Goal: Task Accomplishment & Management: Use online tool/utility

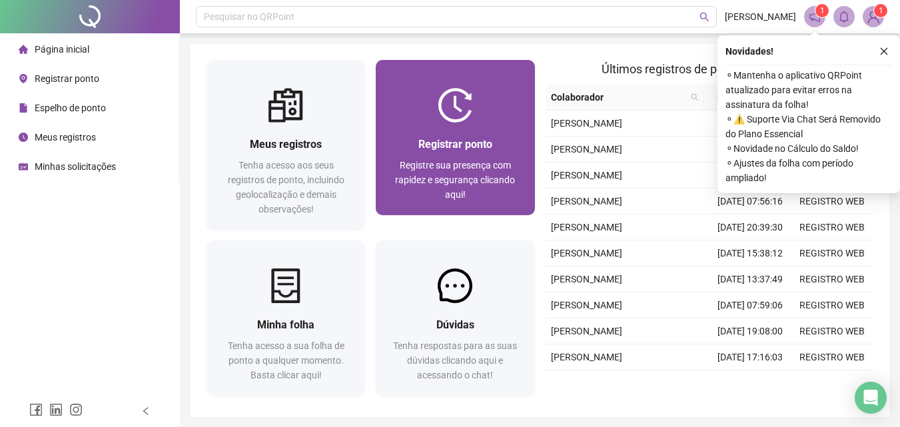
click at [482, 141] on span "Registrar ponto" at bounding box center [455, 144] width 74 height 13
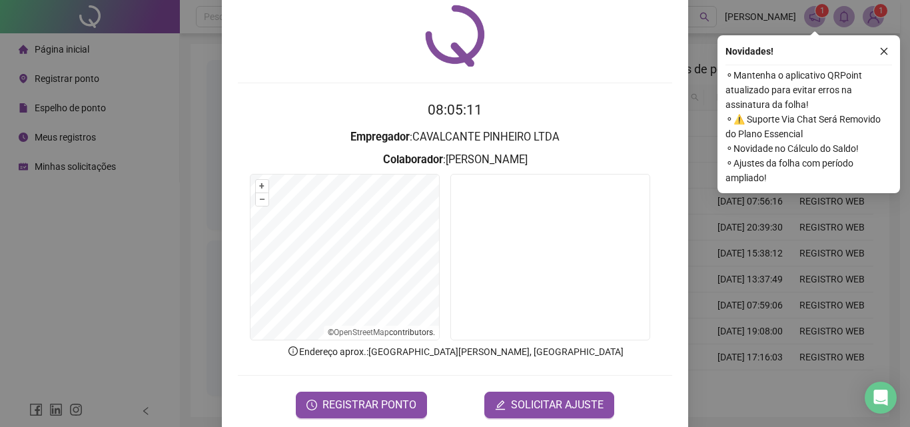
scroll to position [64, 0]
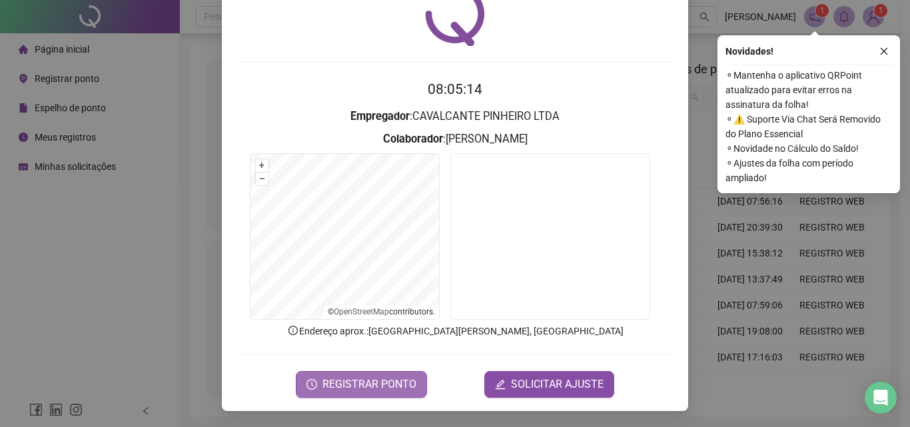
click at [338, 385] on span "REGISTRAR PONTO" at bounding box center [369, 384] width 94 height 16
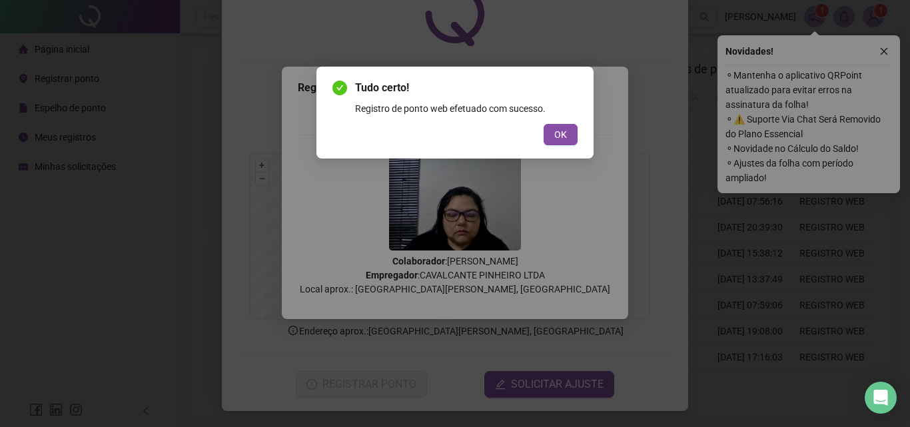
click at [562, 131] on span "OK" at bounding box center [560, 134] width 13 height 15
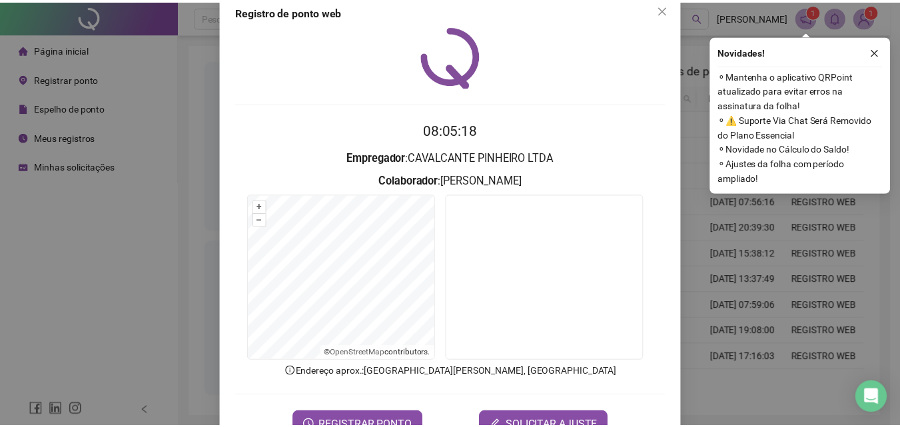
scroll to position [0, 0]
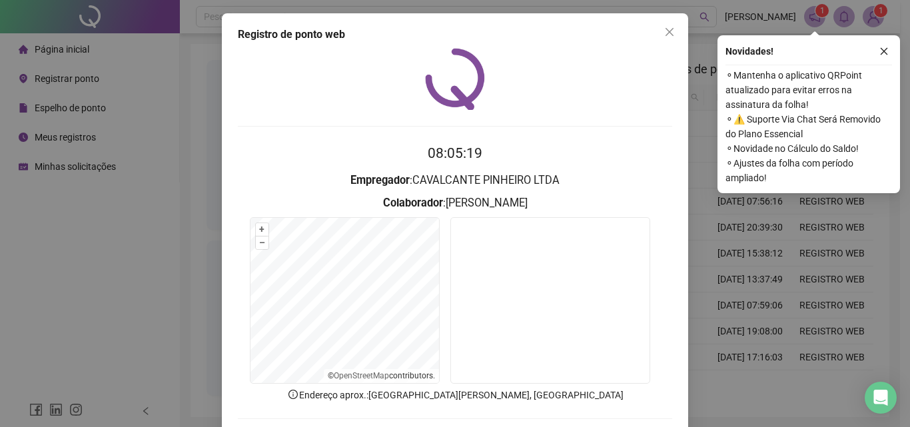
drag, startPoint x: 660, startPoint y: 29, endPoint x: 672, endPoint y: 29, distance: 12.7
click at [664, 29] on icon "close" at bounding box center [669, 32] width 11 height 11
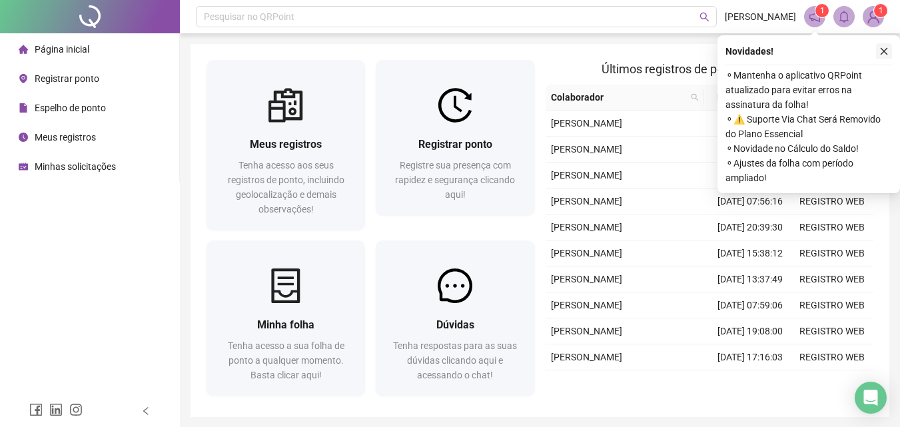
click at [882, 52] on icon "close" at bounding box center [883, 51] width 9 height 9
click at [885, 55] on icon "close" at bounding box center [883, 51] width 9 height 9
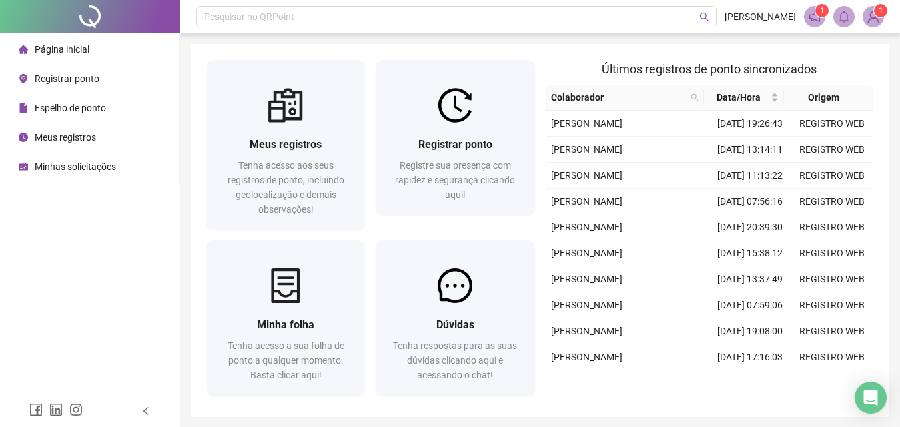
click at [866, 19] on img at bounding box center [873, 17] width 20 height 20
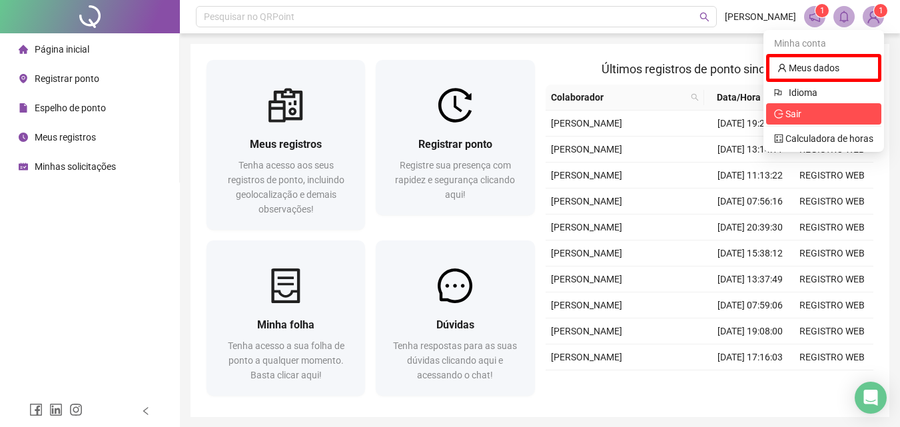
click at [798, 114] on span "Sair" at bounding box center [794, 114] width 16 height 11
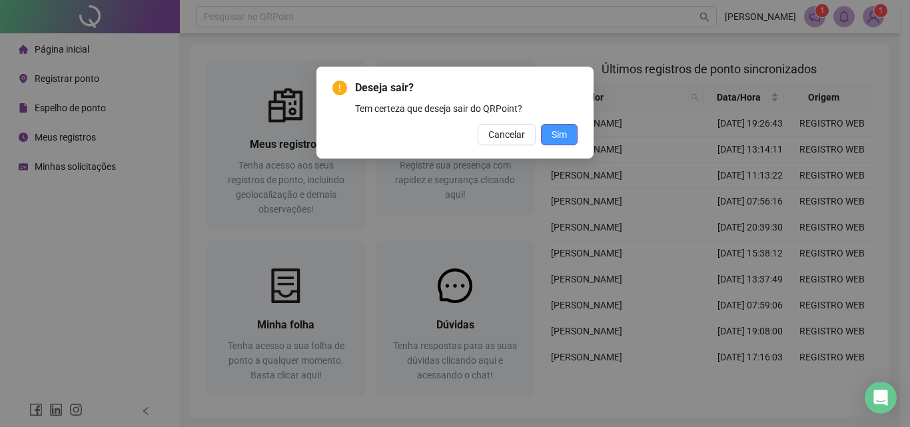
click at [557, 143] on button "Sim" at bounding box center [559, 134] width 37 height 21
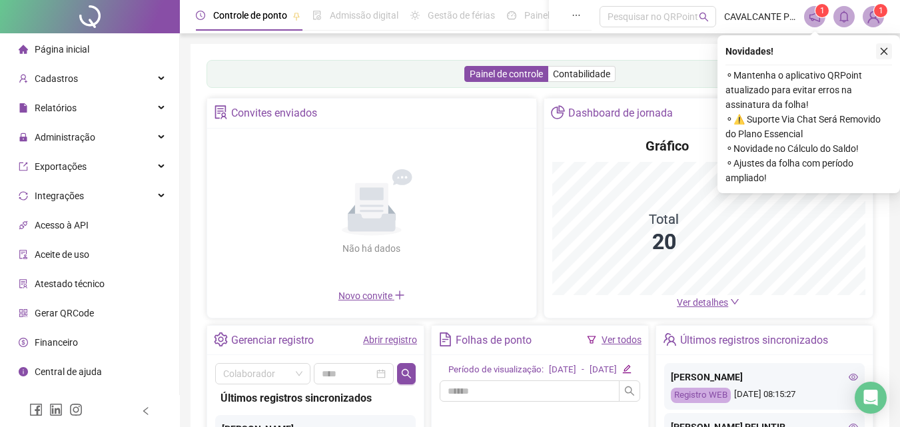
click at [881, 55] on icon "close" at bounding box center [883, 51] width 9 height 9
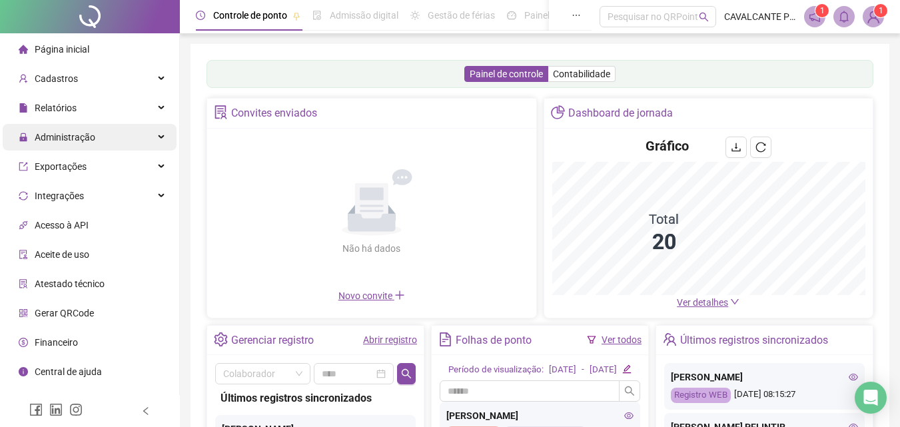
click at [42, 132] on span "Administração" at bounding box center [65, 137] width 61 height 11
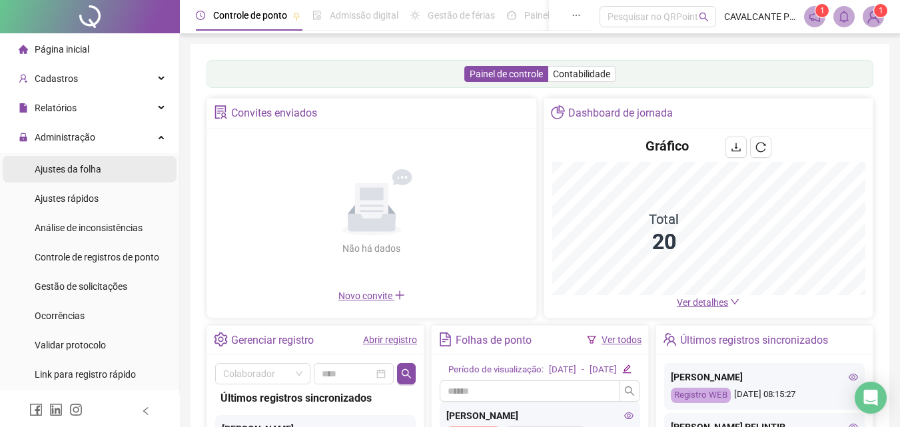
click at [83, 167] on span "Ajustes da folha" at bounding box center [68, 169] width 67 height 11
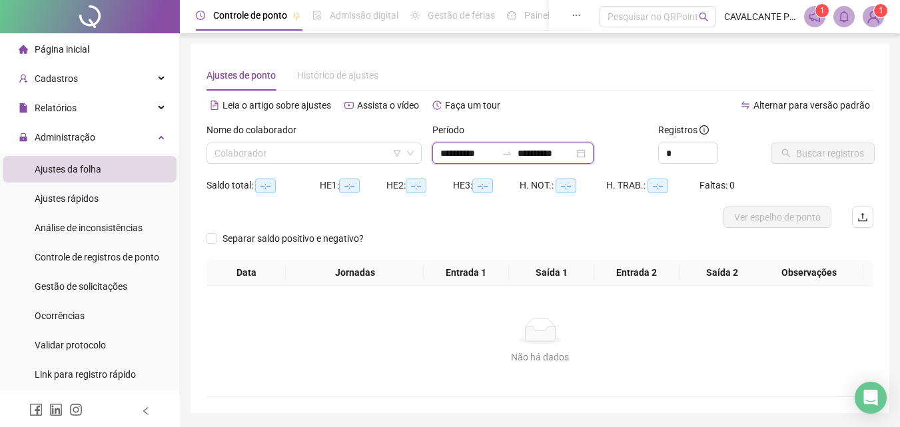
click at [554, 147] on input "**********" at bounding box center [546, 153] width 56 height 15
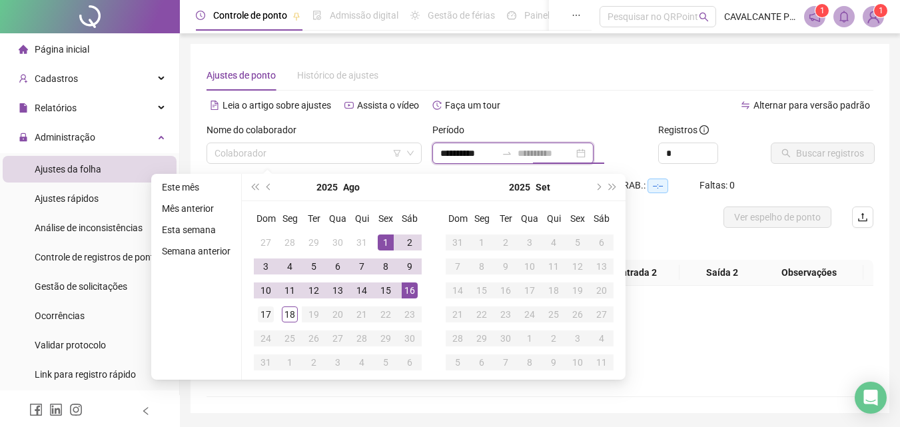
type input "**********"
click at [268, 318] on div "17" at bounding box center [266, 314] width 16 height 16
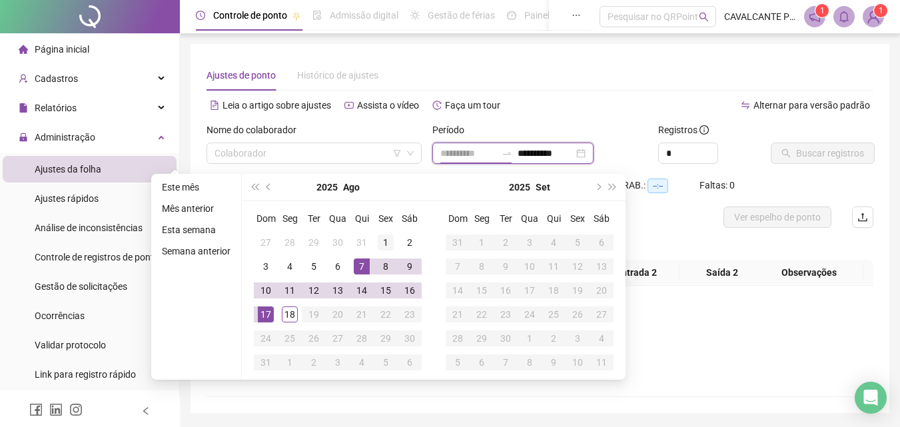
type input "**********"
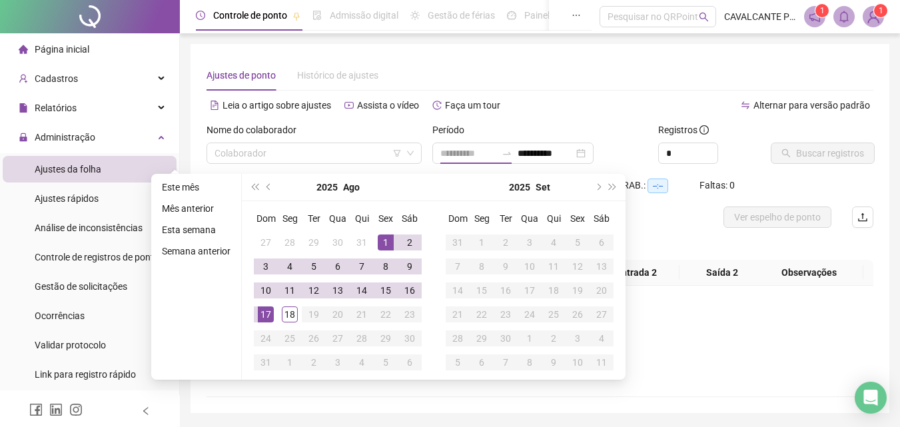
click at [392, 239] on div "1" at bounding box center [386, 243] width 16 height 16
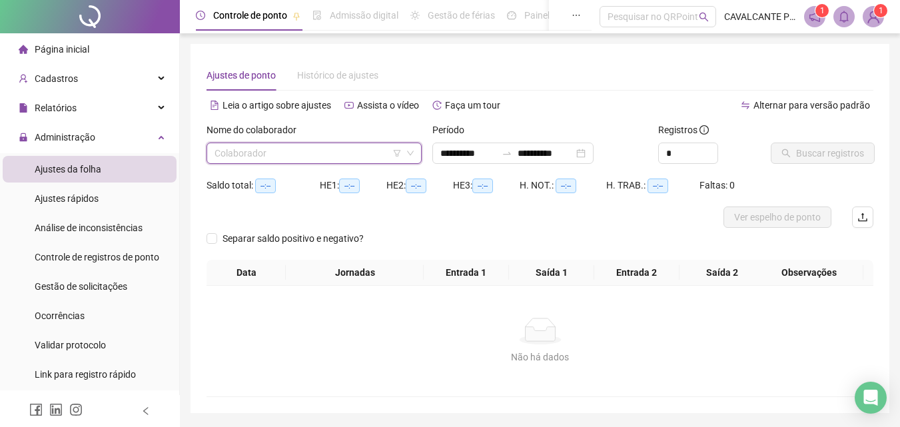
click at [327, 158] on input "search" at bounding box center [308, 153] width 187 height 20
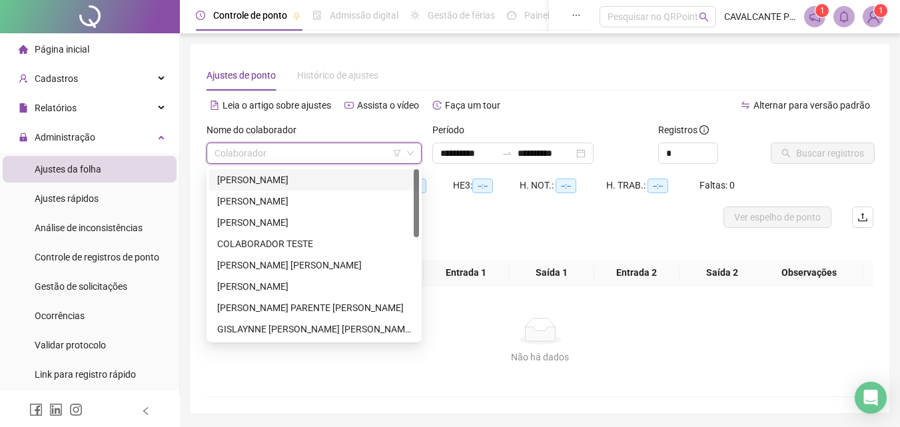
click at [287, 181] on div "ANA CAROLYNE GOMES DE SALES" at bounding box center [314, 180] width 194 height 15
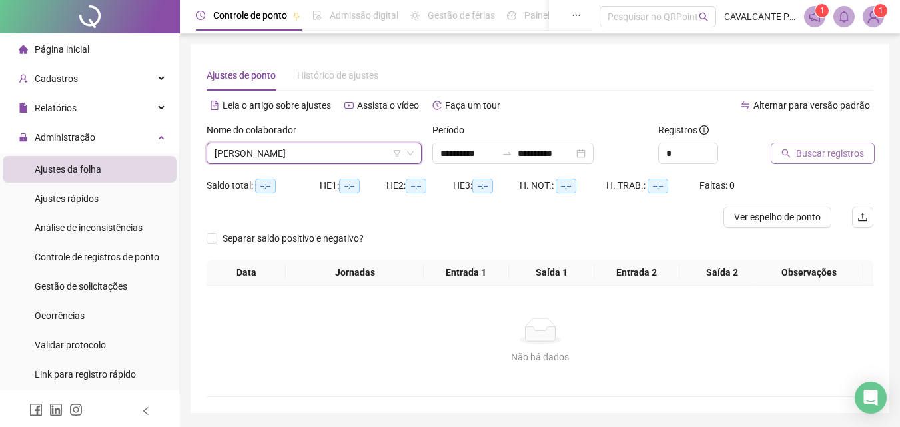
click at [829, 155] on span "Buscar registros" at bounding box center [830, 153] width 68 height 15
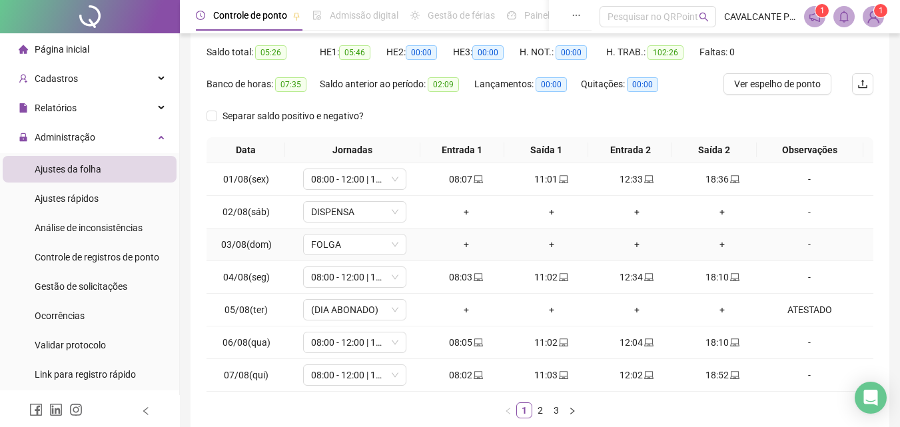
scroll to position [209, 0]
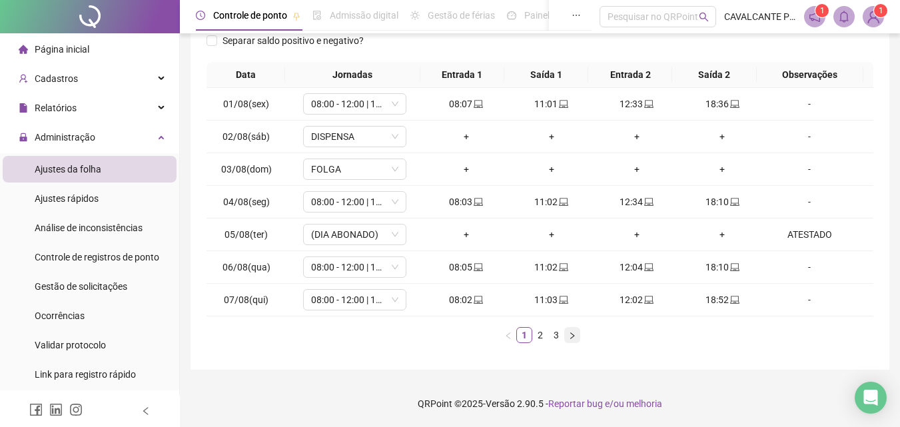
click at [572, 336] on icon "right" at bounding box center [572, 336] width 8 height 8
click at [571, 334] on icon "right" at bounding box center [572, 336] width 8 height 8
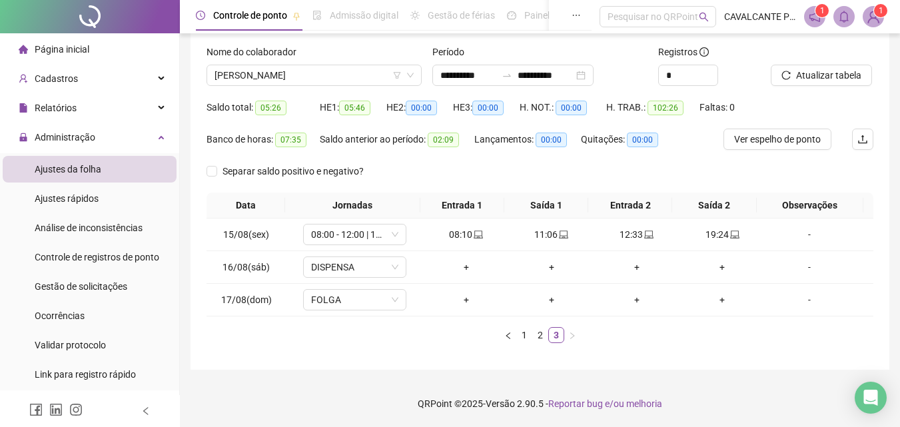
scroll to position [78, 0]
click at [364, 73] on span "ANA CAROLYNE GOMES DE SALES" at bounding box center [314, 75] width 199 height 20
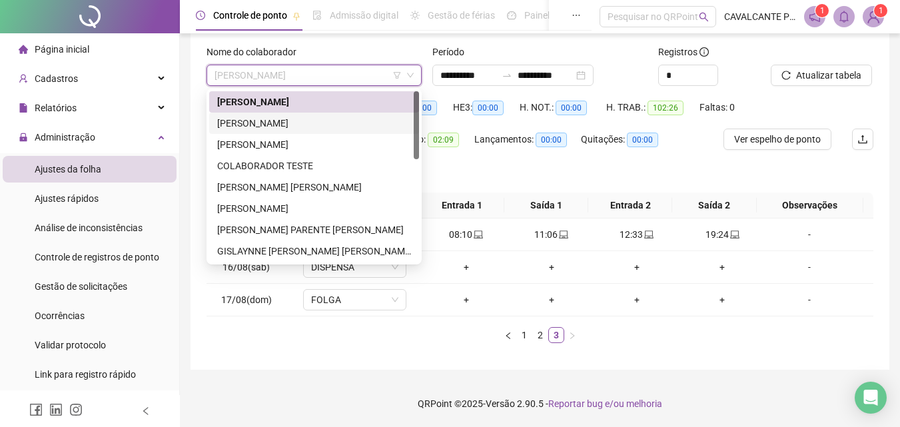
click at [276, 121] on div "BEATRIZ GOMES FERREIRA" at bounding box center [314, 123] width 194 height 15
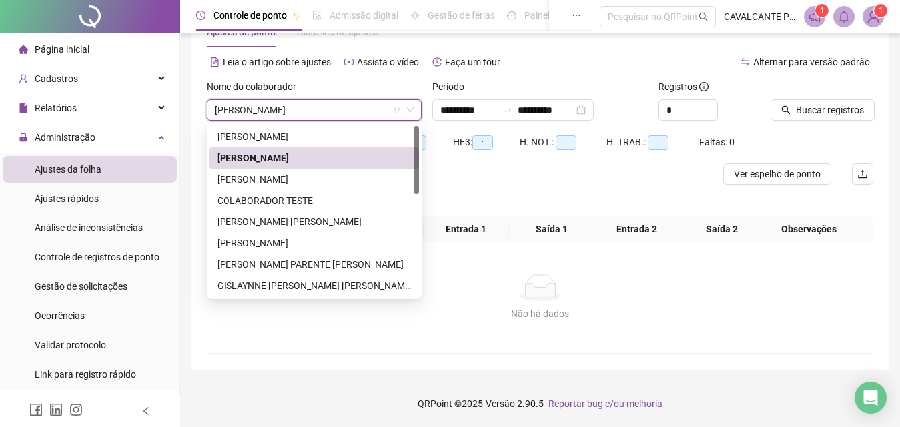
scroll to position [43, 0]
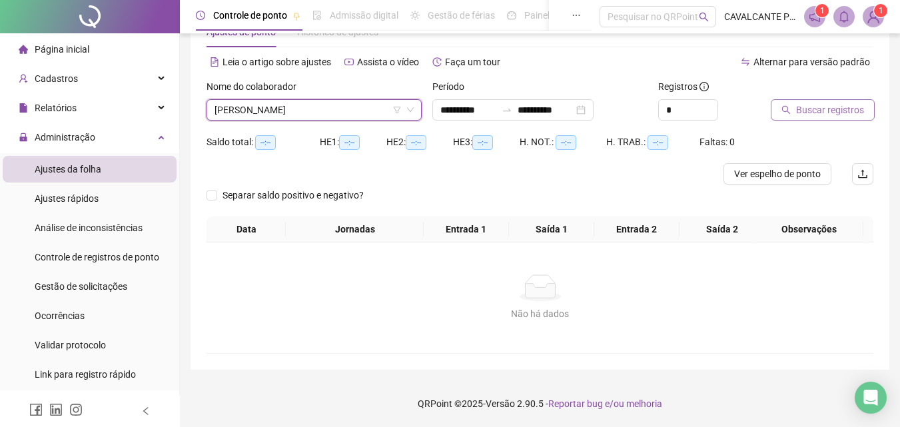
click at [826, 109] on span "Buscar registros" at bounding box center [830, 110] width 68 height 15
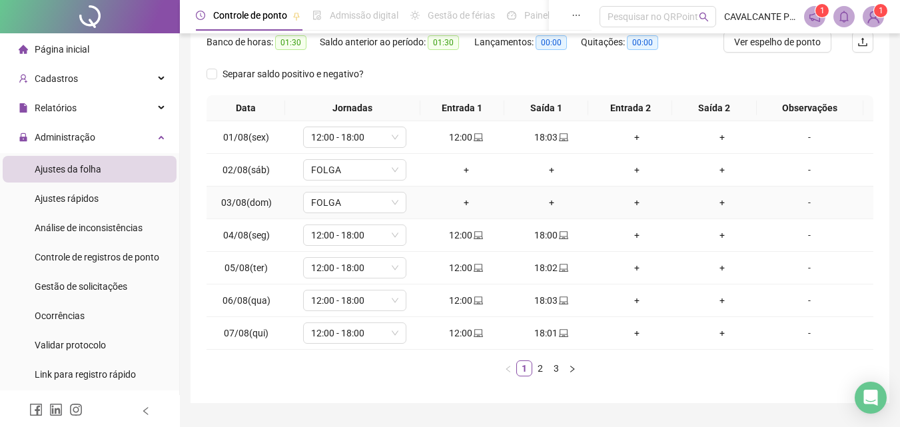
scroll to position [177, 0]
click at [578, 366] on button "button" at bounding box center [572, 367] width 16 height 16
click at [576, 367] on icon "right" at bounding box center [572, 368] width 8 height 8
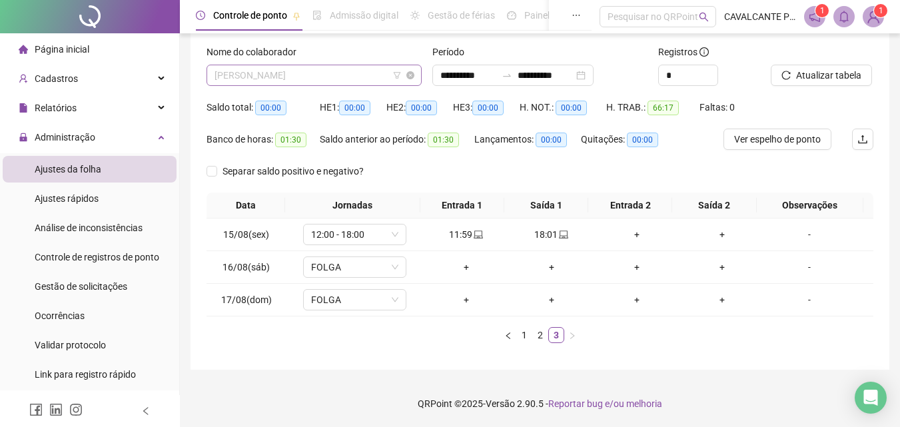
click at [326, 79] on span "BEATRIZ GOMES FERREIRA" at bounding box center [314, 75] width 199 height 20
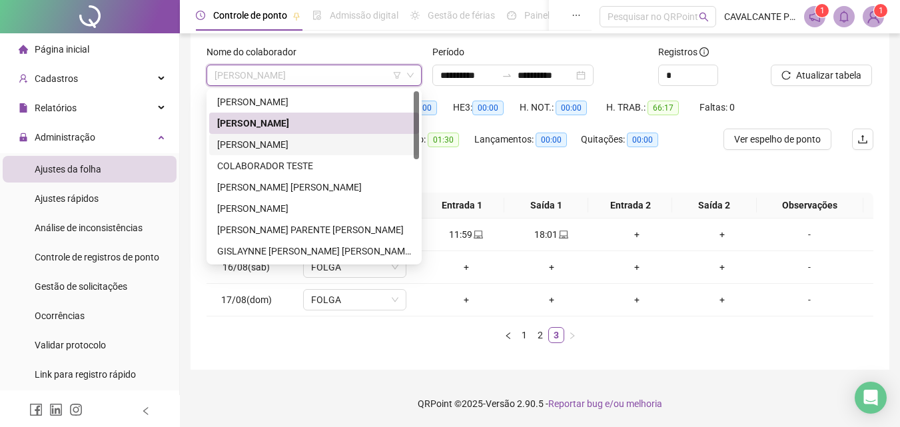
click at [272, 143] on div "BRUNA LORRANE PROFIRO DE SOUZA" at bounding box center [314, 144] width 194 height 15
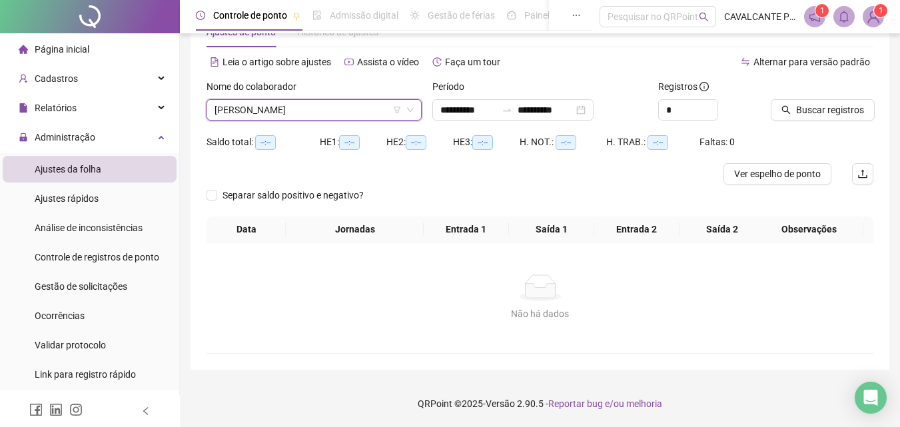
scroll to position [43, 0]
click at [796, 115] on span "Buscar registros" at bounding box center [830, 110] width 68 height 15
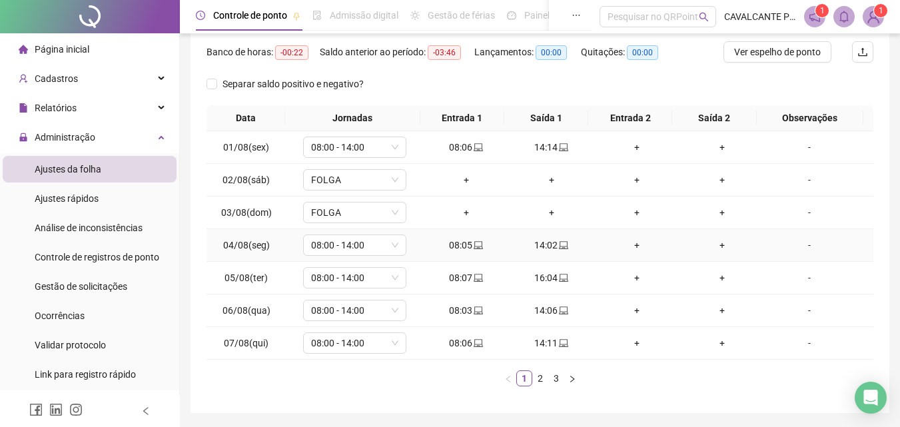
scroll to position [177, 0]
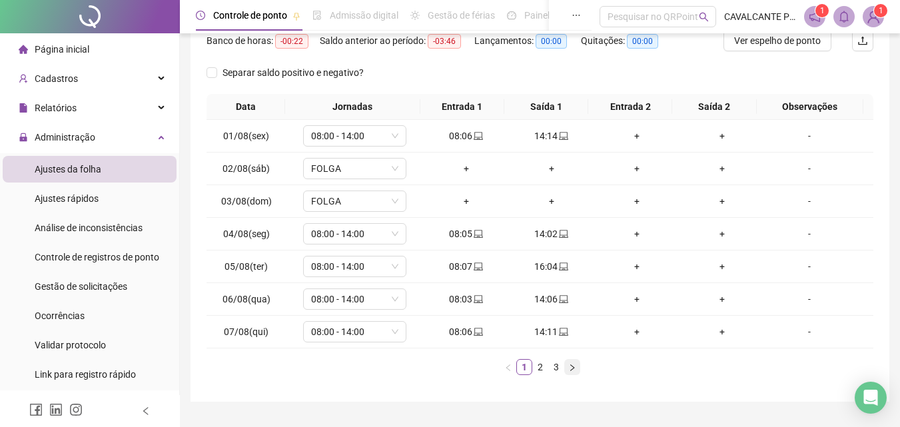
click at [571, 366] on icon "right" at bounding box center [572, 367] width 4 height 7
click at [574, 366] on icon "right" at bounding box center [572, 368] width 8 height 8
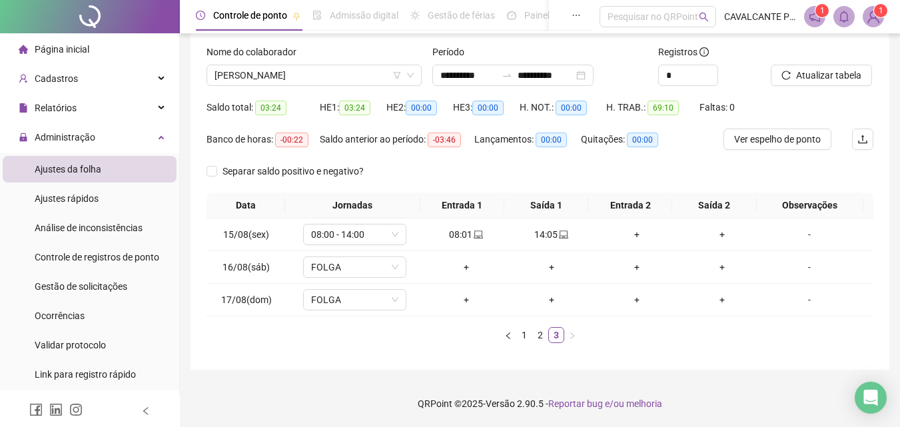
scroll to position [78, 0]
click at [338, 77] on span "BRUNA LORRANE PROFIRO DE SOUZA" at bounding box center [314, 75] width 199 height 20
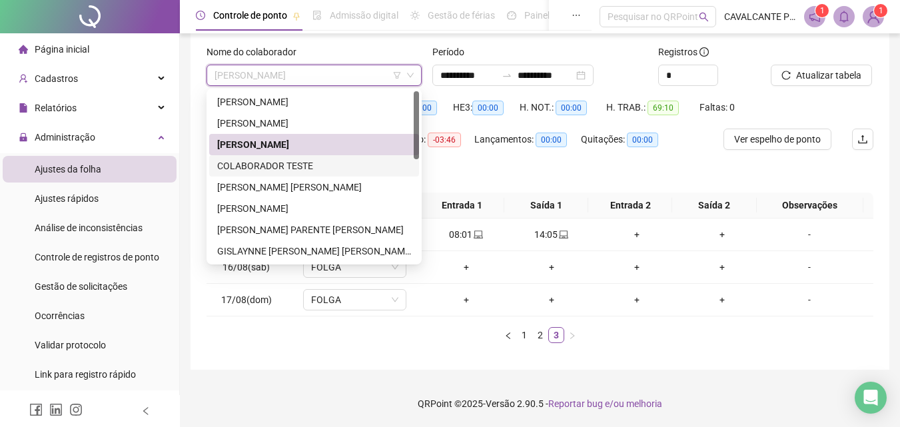
click at [262, 171] on div "COLABORADOR TESTE" at bounding box center [314, 166] width 194 height 15
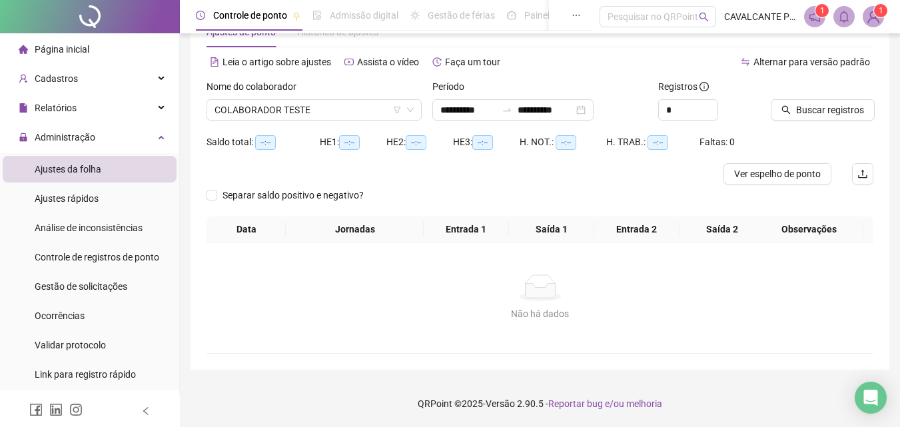
click at [294, 95] on div "Nome do colaborador" at bounding box center [314, 89] width 215 height 20
click at [301, 117] on span "COLABORADOR TESTE" at bounding box center [314, 110] width 199 height 20
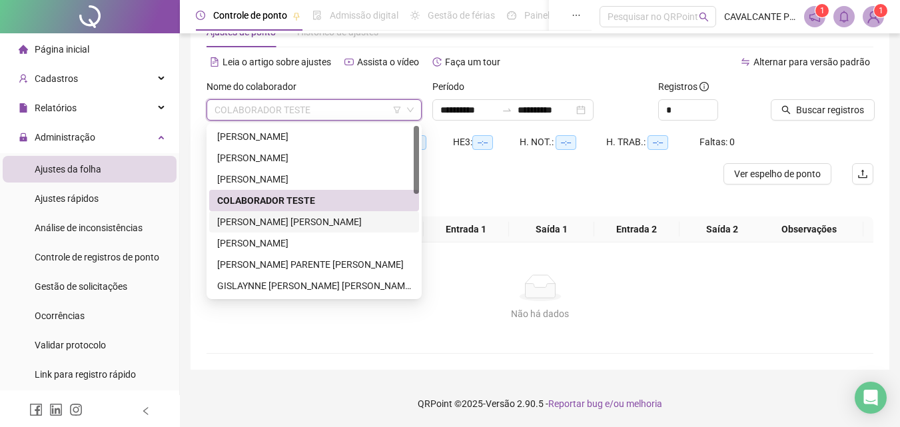
click at [257, 215] on div "ELIS REGINA NEVES MACIEL" at bounding box center [314, 222] width 194 height 15
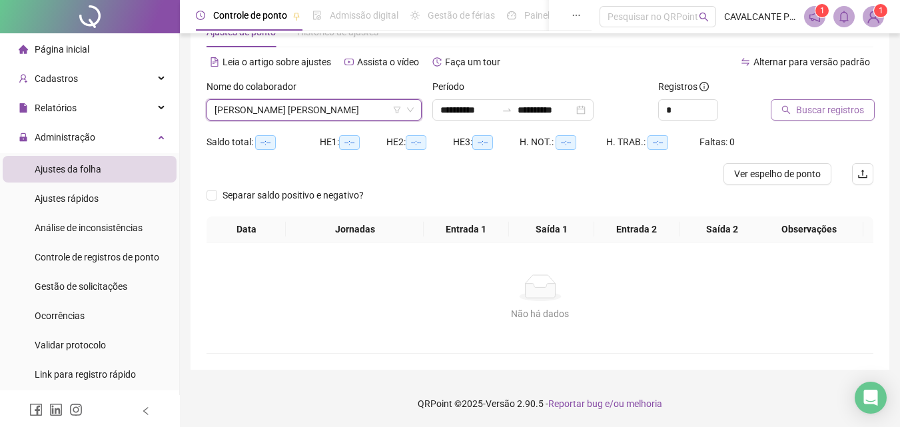
click at [830, 113] on span "Buscar registros" at bounding box center [830, 110] width 68 height 15
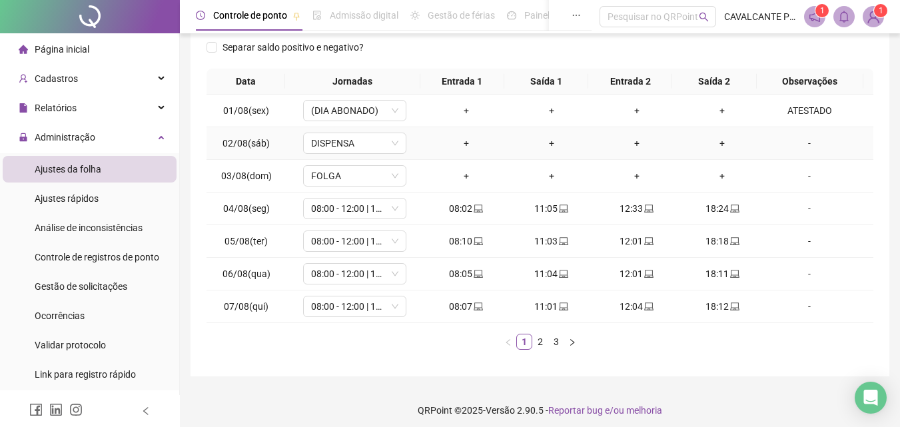
scroll to position [209, 0]
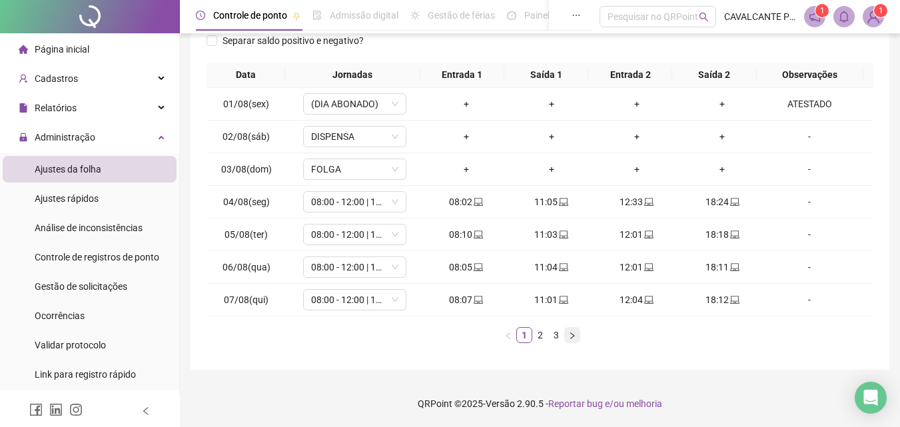
click at [572, 338] on icon "right" at bounding box center [572, 335] width 4 height 7
click at [571, 338] on icon "right" at bounding box center [572, 335] width 4 height 7
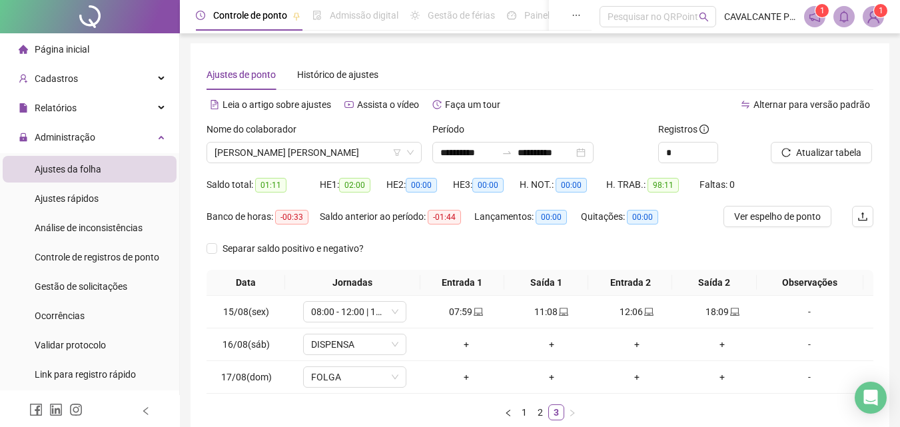
scroll to position [0, 0]
click at [335, 151] on span "ELIS REGINA NEVES MACIEL" at bounding box center [314, 153] width 199 height 20
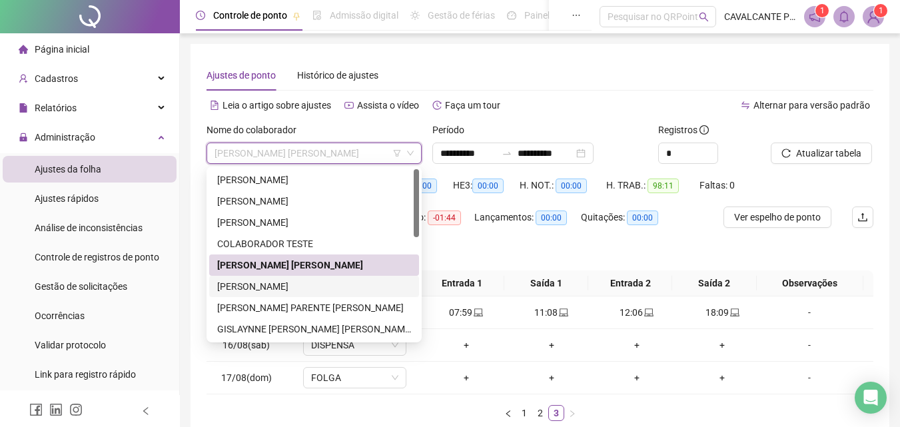
click at [261, 285] on div "FELIPE SOUSA DA SILVA" at bounding box center [314, 286] width 194 height 15
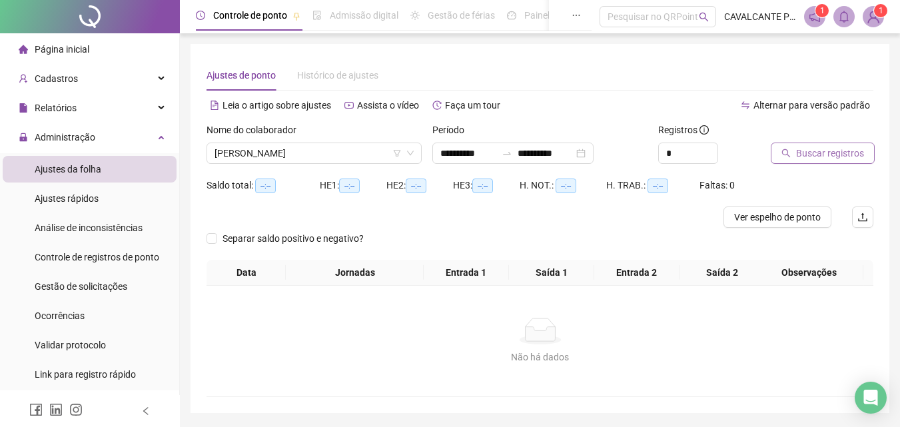
click at [804, 155] on span "Buscar registros" at bounding box center [830, 153] width 68 height 15
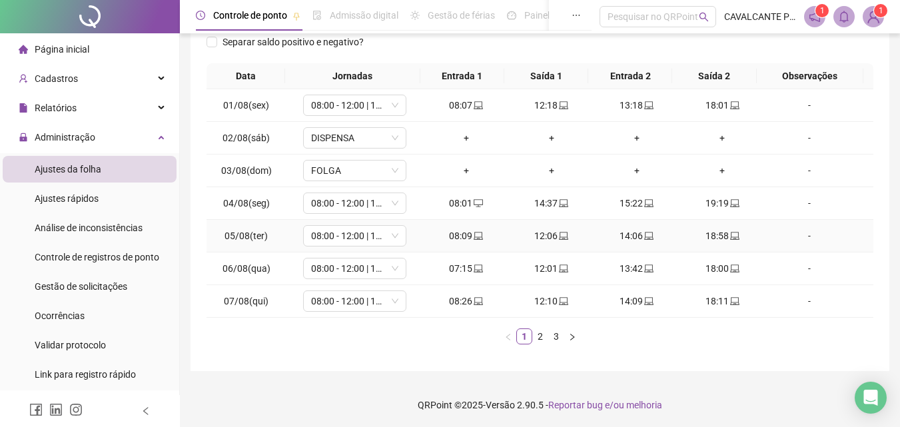
scroll to position [209, 0]
click at [575, 338] on icon "right" at bounding box center [572, 336] width 8 height 8
click at [576, 339] on icon "right" at bounding box center [572, 336] width 8 height 8
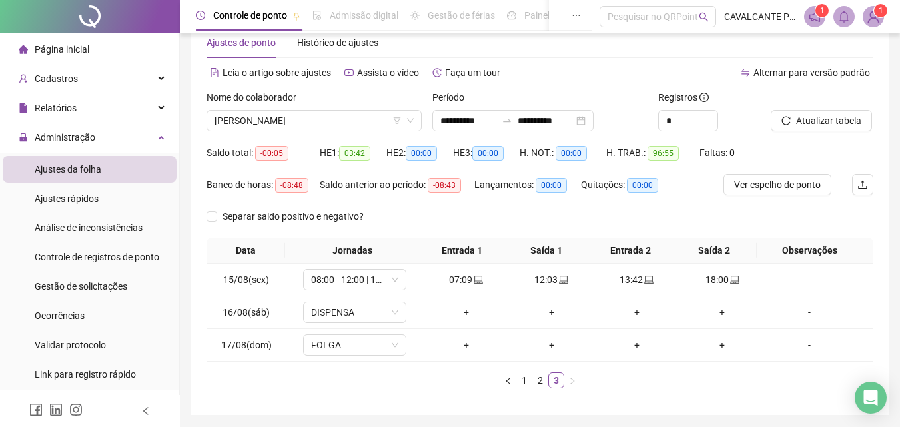
scroll to position [11, 0]
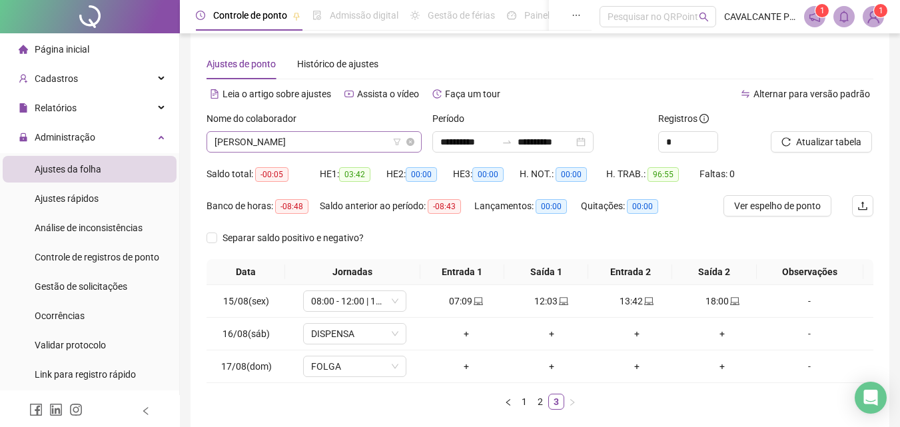
click at [348, 144] on span "FELIPE SOUSA DA SILVA" at bounding box center [314, 142] width 199 height 20
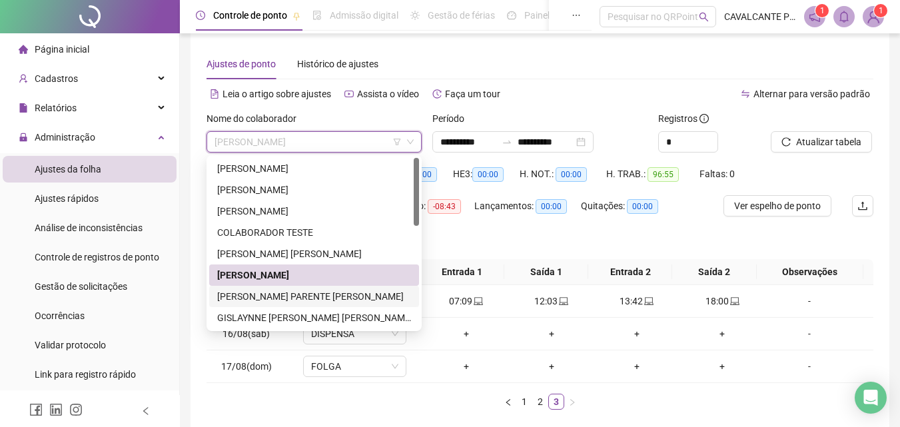
click at [286, 296] on div "FRANCISCA ELAINE PARENTE OLIVEIRA" at bounding box center [314, 296] width 194 height 15
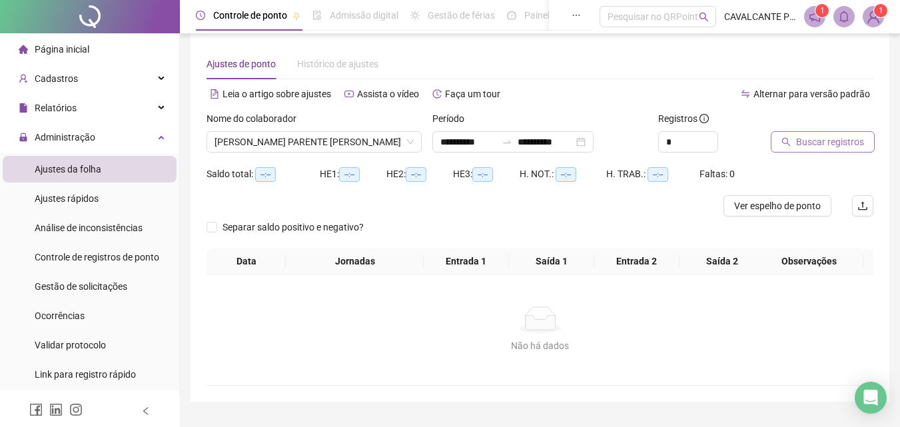
click at [810, 136] on span "Buscar registros" at bounding box center [830, 142] width 68 height 15
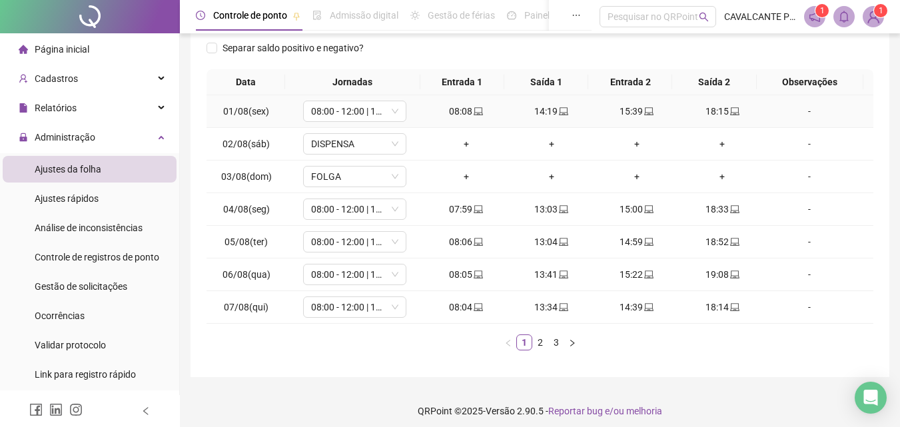
scroll to position [209, 0]
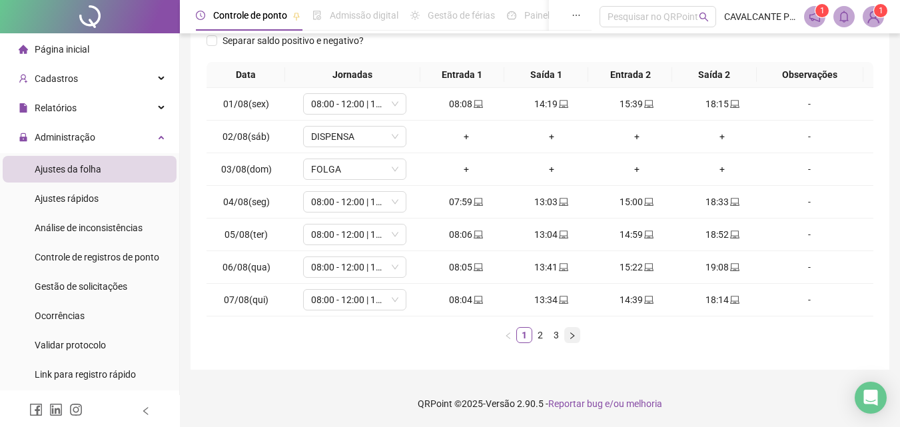
click at [574, 334] on icon "right" at bounding box center [572, 336] width 8 height 8
click at [573, 334] on icon "right" at bounding box center [572, 336] width 8 height 8
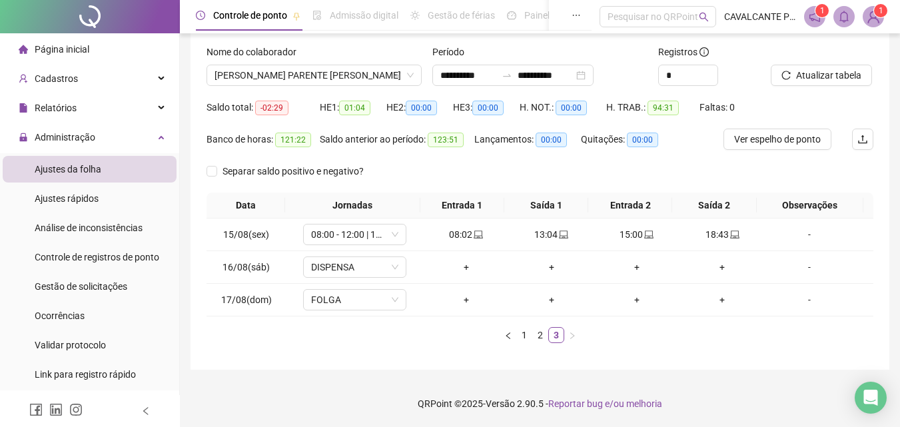
scroll to position [78, 0]
click at [263, 73] on span "FRANCISCA ELAINE PARENTE OLIVEIRA" at bounding box center [314, 75] width 199 height 20
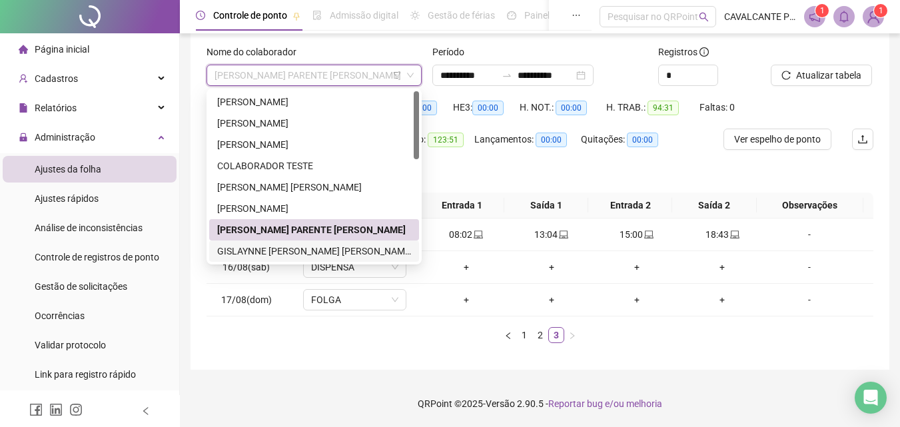
click at [261, 248] on div "GISLAYNNE MESQUITA NOGUEIRA" at bounding box center [314, 251] width 194 height 15
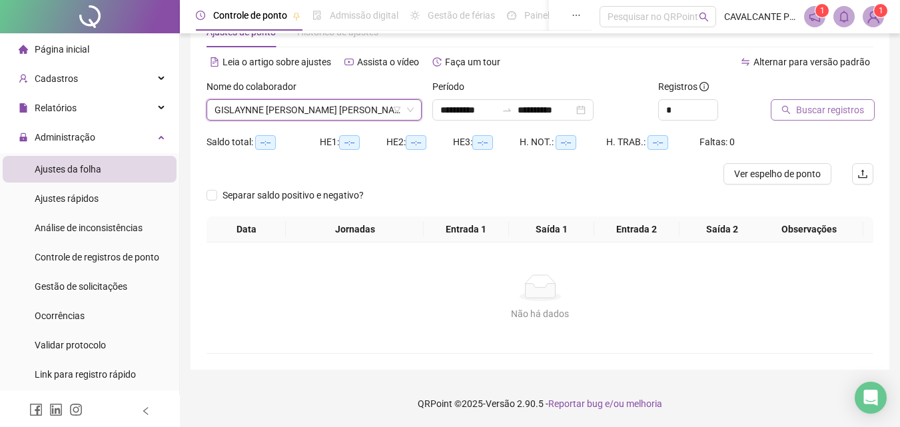
click at [811, 109] on span "Buscar registros" at bounding box center [830, 110] width 68 height 15
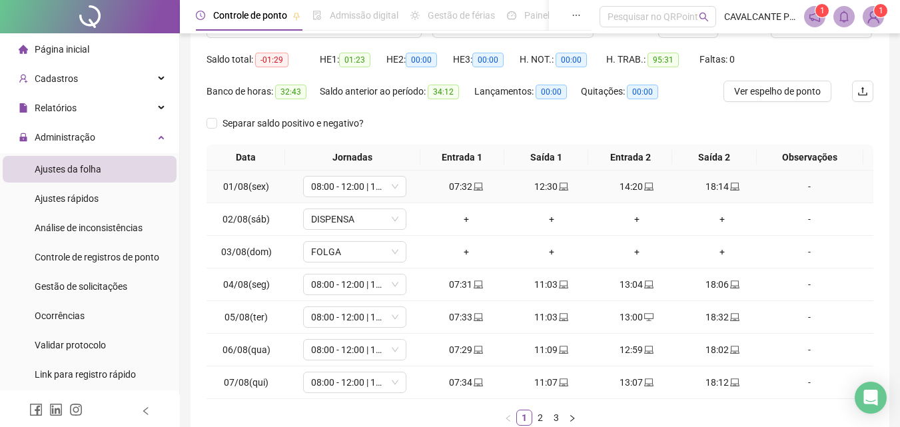
scroll to position [177, 0]
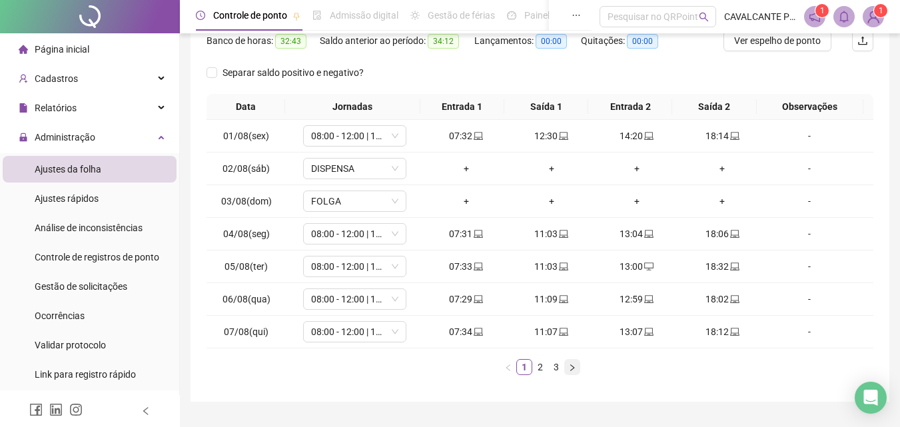
click at [578, 370] on button "button" at bounding box center [572, 367] width 16 height 16
click at [571, 367] on icon "right" at bounding box center [572, 368] width 8 height 8
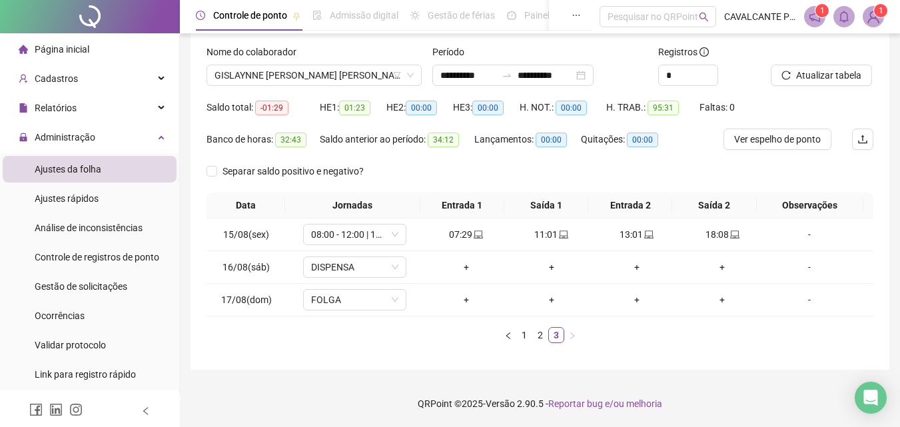
scroll to position [78, 0]
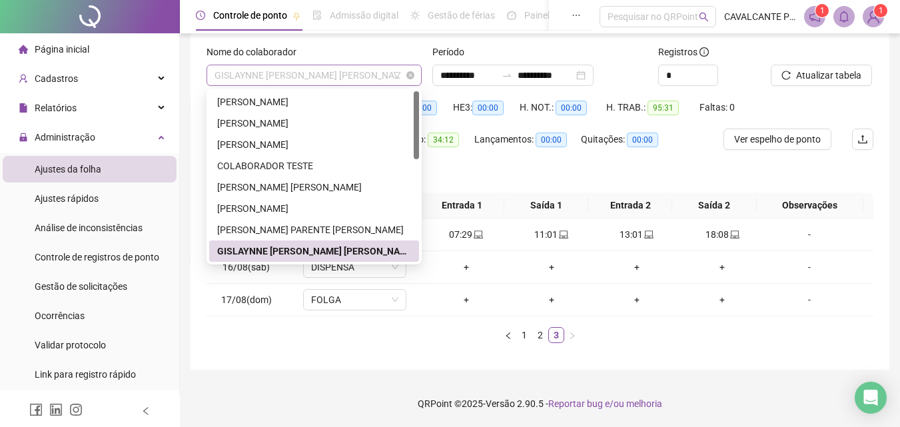
click at [363, 68] on span "GISLAYNNE MESQUITA NOGUEIRA" at bounding box center [314, 75] width 199 height 20
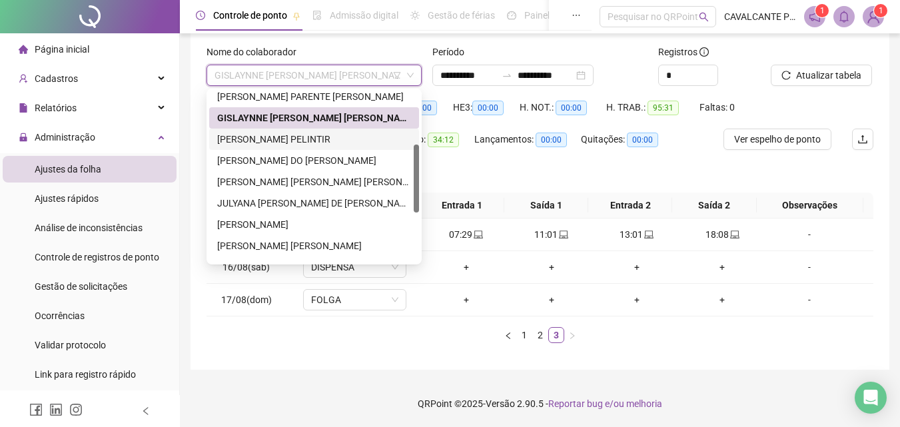
click at [265, 139] on div "JHONER RODRIGUES PELINTIR" at bounding box center [314, 139] width 194 height 15
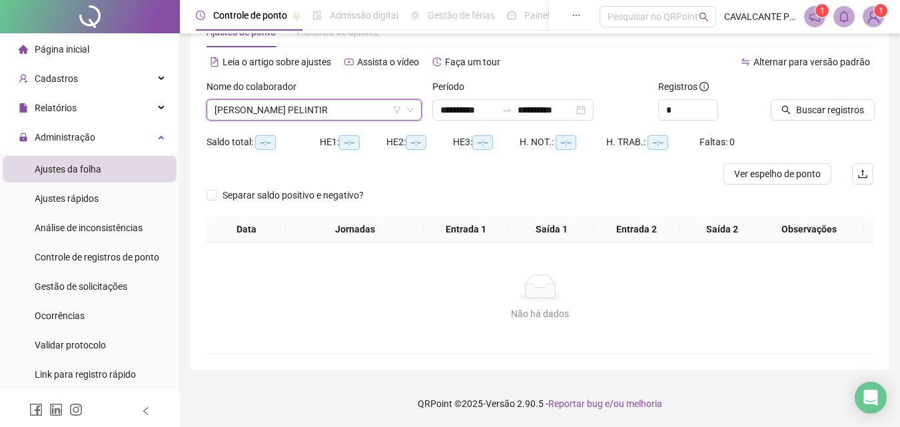
scroll to position [43, 0]
click at [816, 115] on span "Buscar registros" at bounding box center [830, 110] width 68 height 15
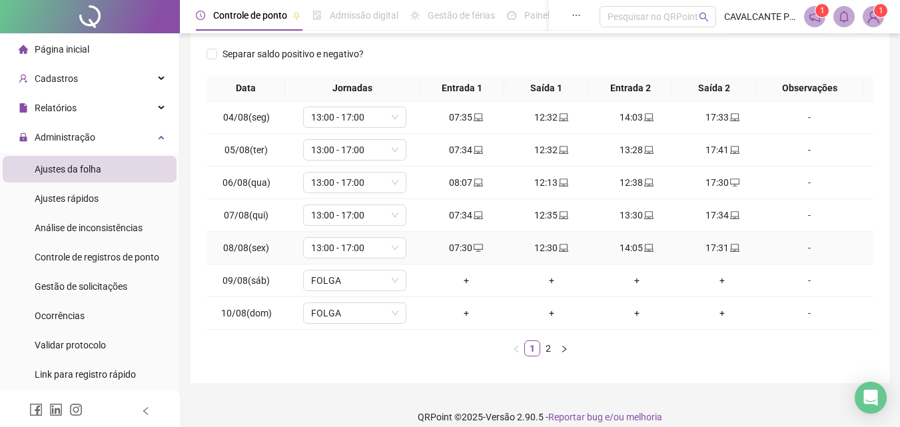
scroll to position [209, 0]
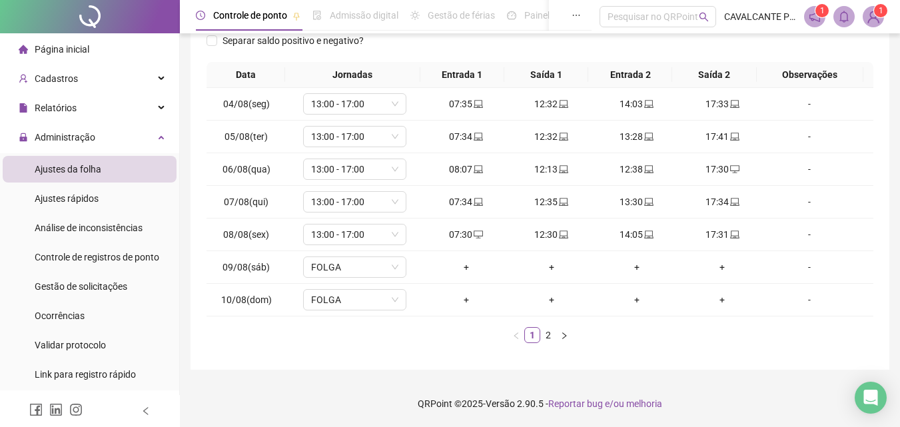
drag, startPoint x: 566, startPoint y: 337, endPoint x: 574, endPoint y: 334, distance: 8.4
click at [568, 336] on button "button" at bounding box center [564, 335] width 16 height 16
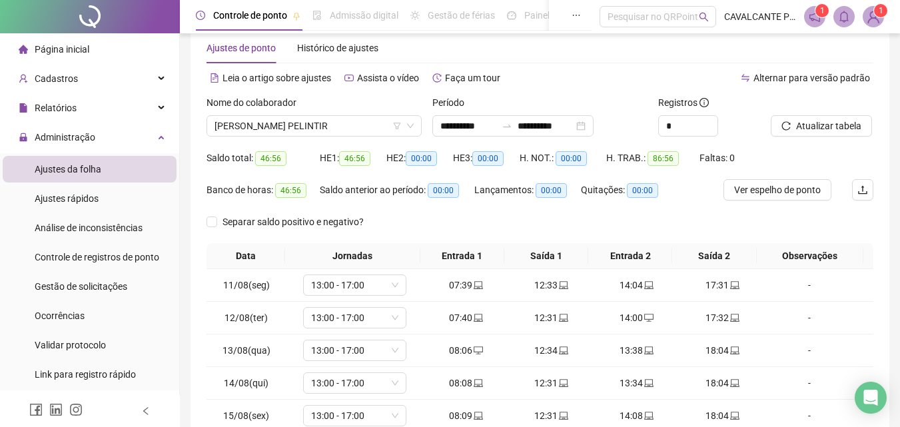
scroll to position [9, 0]
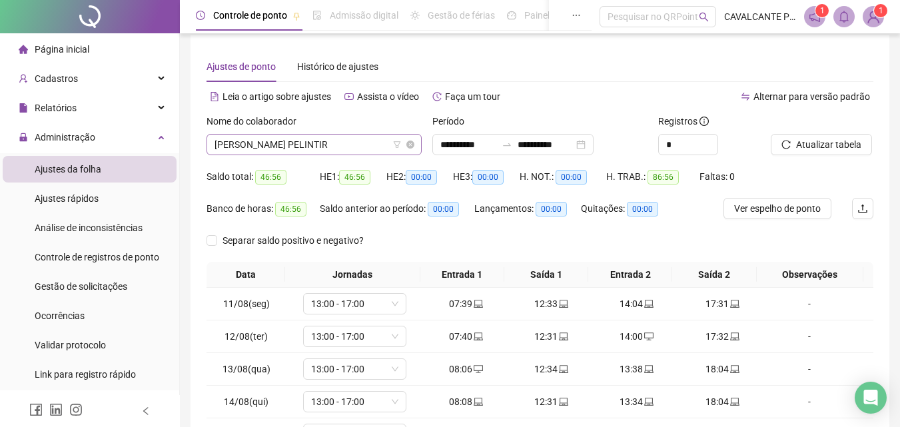
click at [312, 147] on span "JHONER RODRIGUES PELINTIR" at bounding box center [314, 145] width 199 height 20
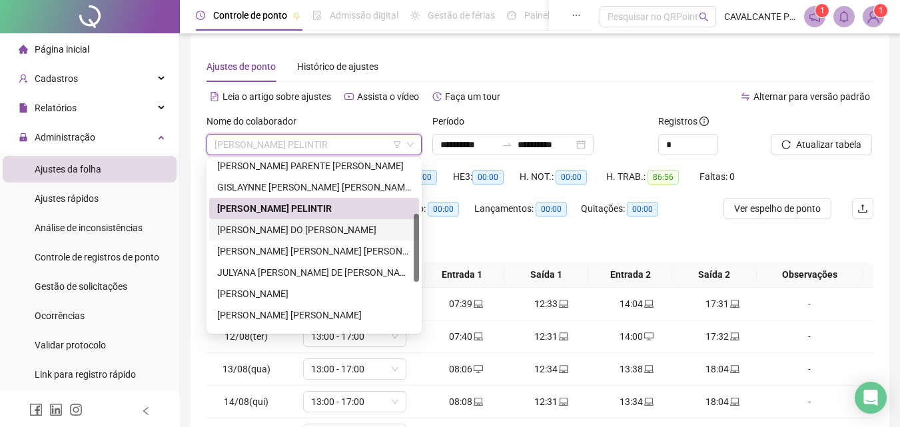
click at [294, 230] on div "JOANA LAYLLA MARTINS DO NASCIMENTO" at bounding box center [314, 230] width 194 height 15
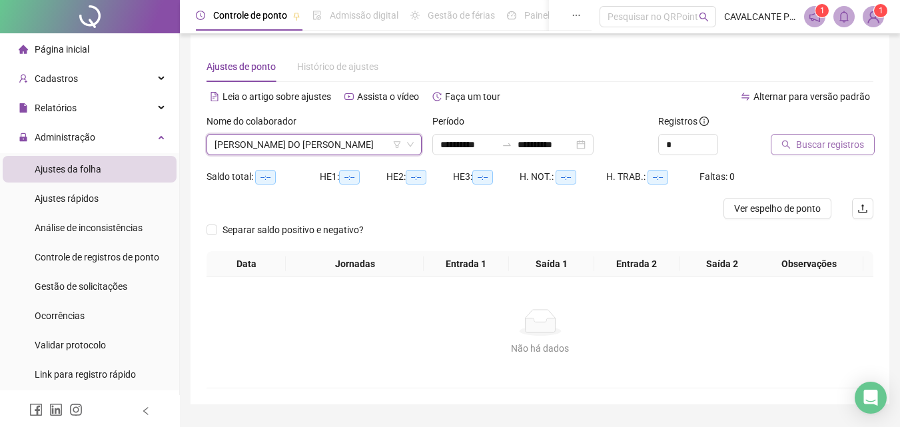
click at [795, 143] on button "Buscar registros" at bounding box center [823, 144] width 104 height 21
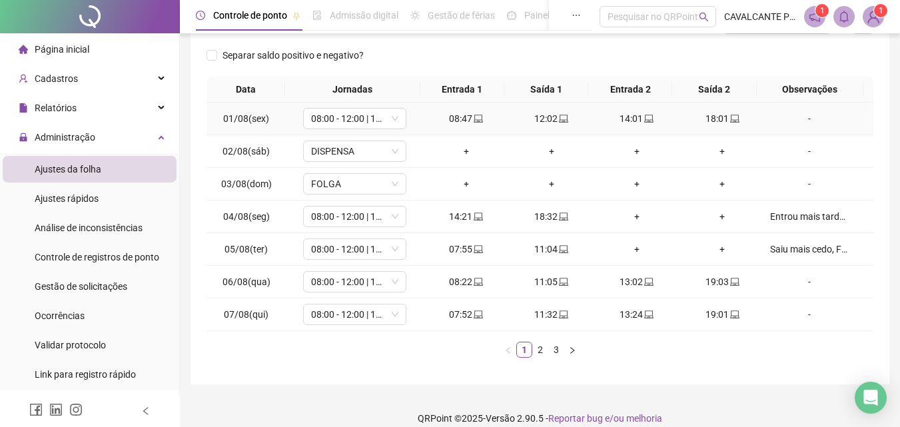
scroll to position [209, 0]
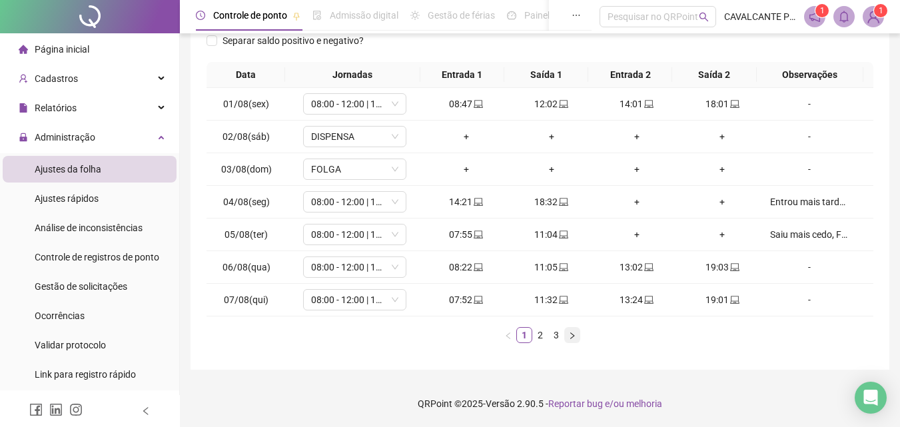
click at [572, 336] on icon "right" at bounding box center [572, 336] width 8 height 8
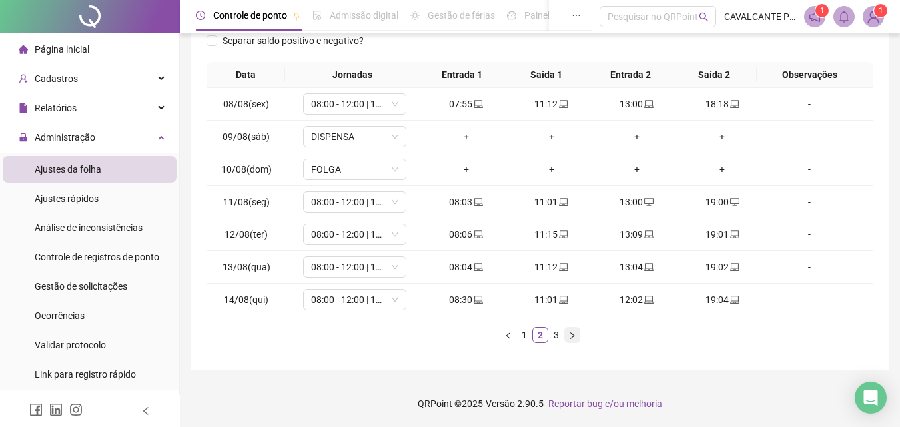
click at [574, 335] on icon "right" at bounding box center [572, 336] width 8 height 8
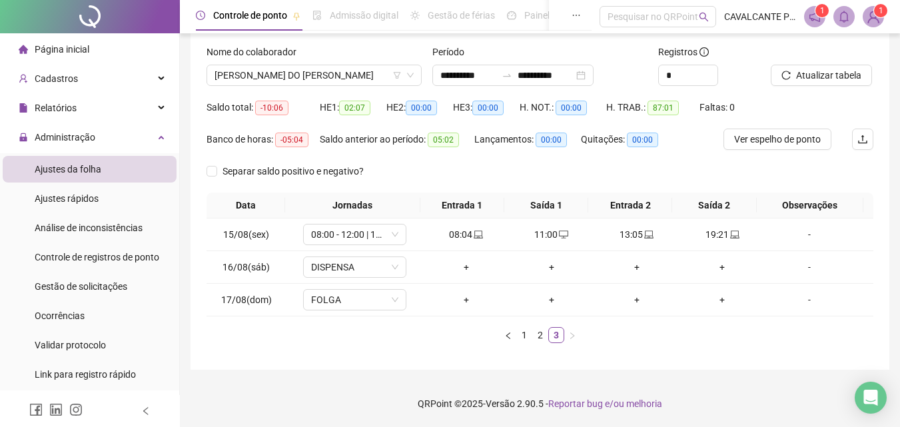
scroll to position [78, 0]
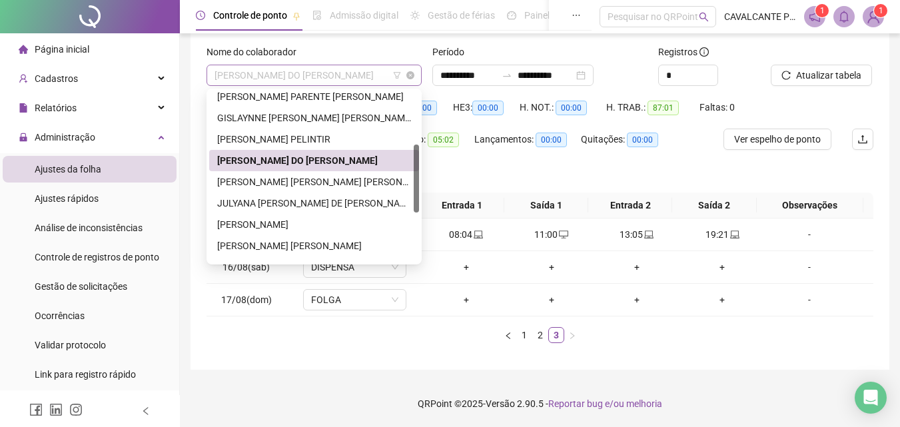
click at [333, 77] on span "JOANA LAYLLA MARTINS DO NASCIMENTO" at bounding box center [314, 75] width 199 height 20
click at [266, 185] on div "JOSE CARLOS ROCHA DA SILVA" at bounding box center [314, 182] width 194 height 15
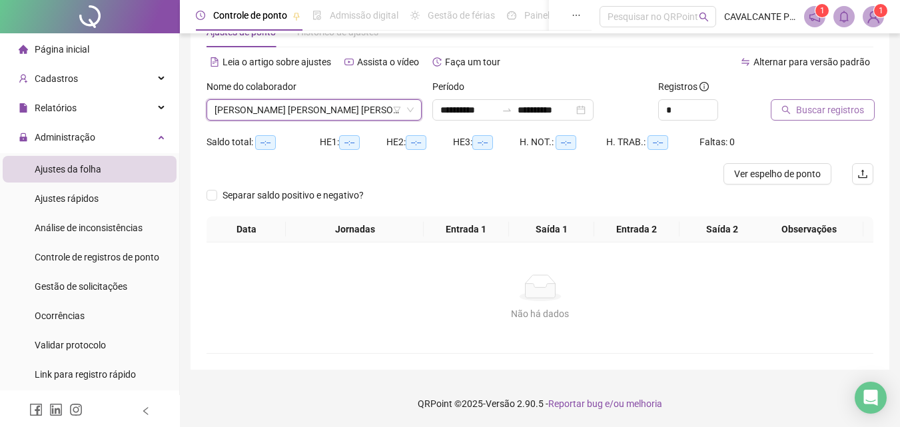
click at [812, 107] on span "Buscar registros" at bounding box center [830, 110] width 68 height 15
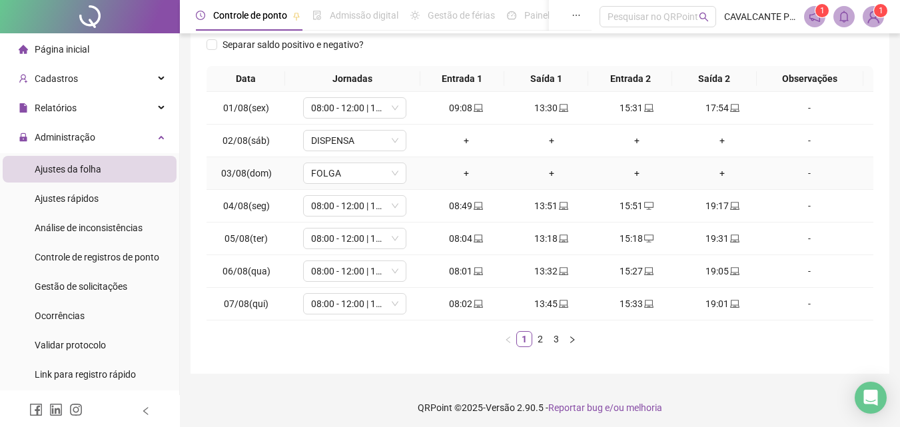
scroll to position [209, 0]
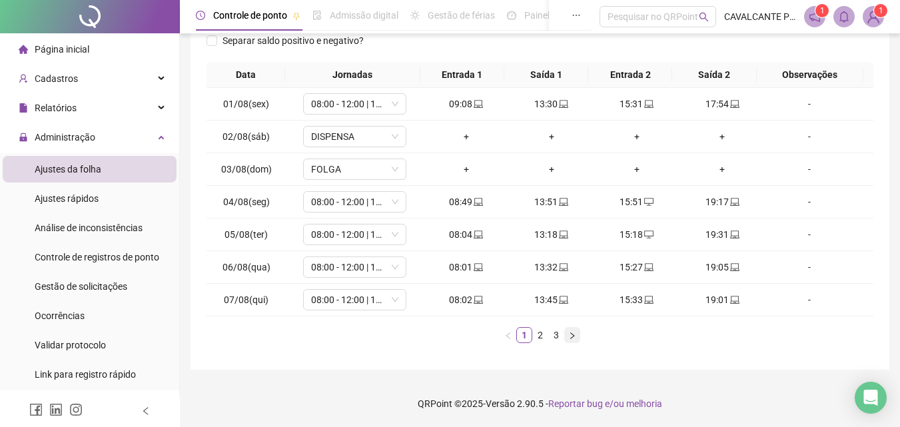
click at [578, 338] on button "button" at bounding box center [572, 335] width 16 height 16
click at [576, 336] on icon "right" at bounding box center [572, 336] width 8 height 8
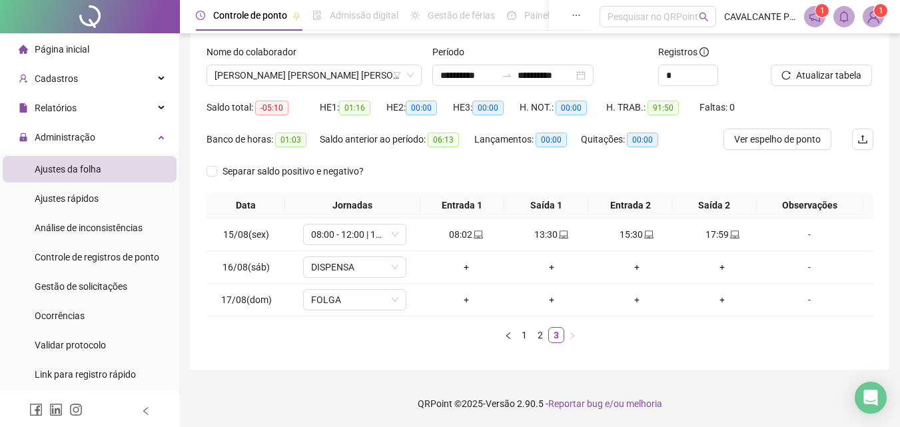
scroll to position [78, 0]
click at [281, 75] on span "JOSE CARLOS ROCHA DA SILVA" at bounding box center [314, 75] width 199 height 20
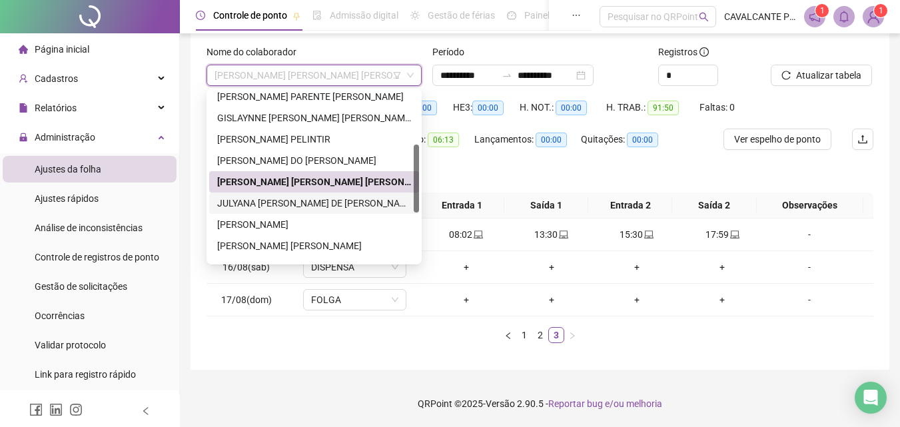
click at [278, 205] on div "JULYANA KAREN DE PAULA FERREIRA" at bounding box center [314, 203] width 194 height 15
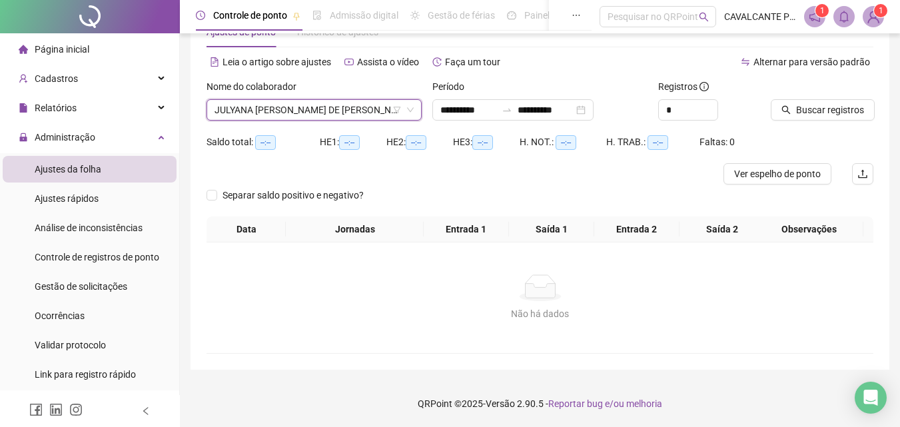
scroll to position [43, 0]
click at [792, 110] on button "Buscar registros" at bounding box center [823, 109] width 104 height 21
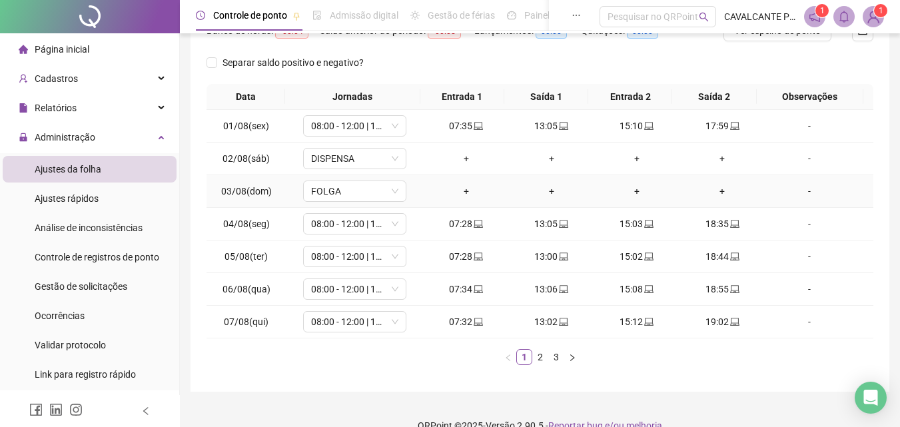
scroll to position [209, 0]
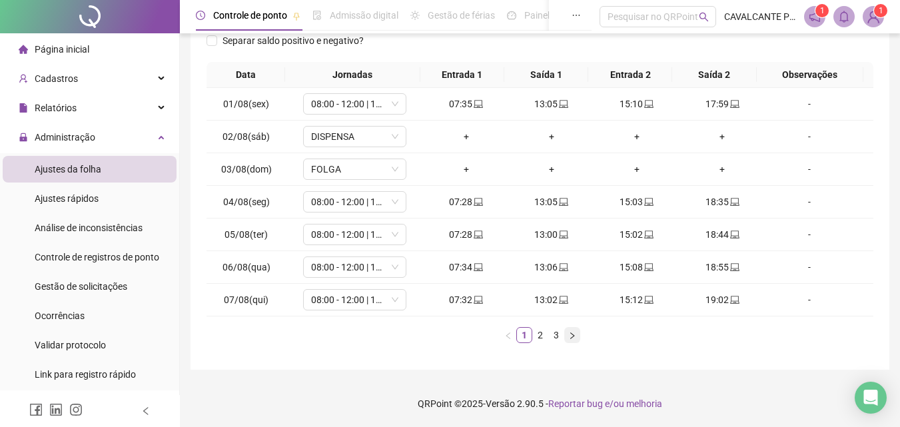
click at [576, 336] on icon "right" at bounding box center [572, 336] width 8 height 8
click at [572, 333] on icon "right" at bounding box center [572, 336] width 8 height 8
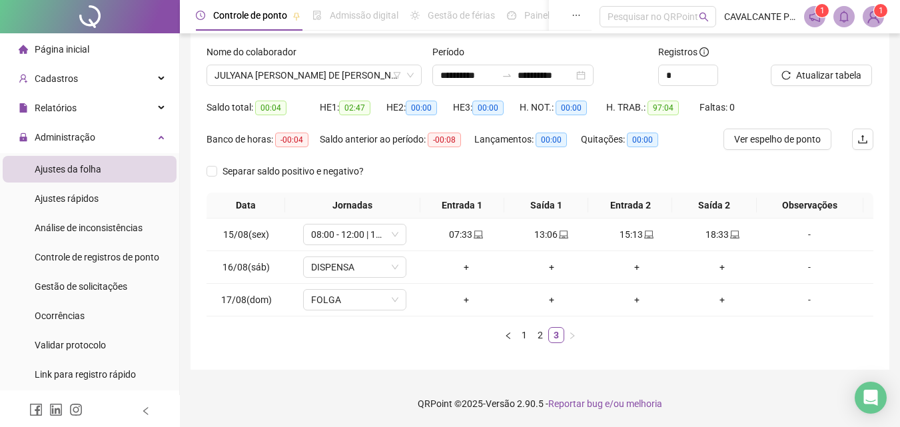
scroll to position [78, 0]
click at [348, 73] on span "JULYANA KAREN DE PAULA FERREIRA" at bounding box center [314, 75] width 199 height 20
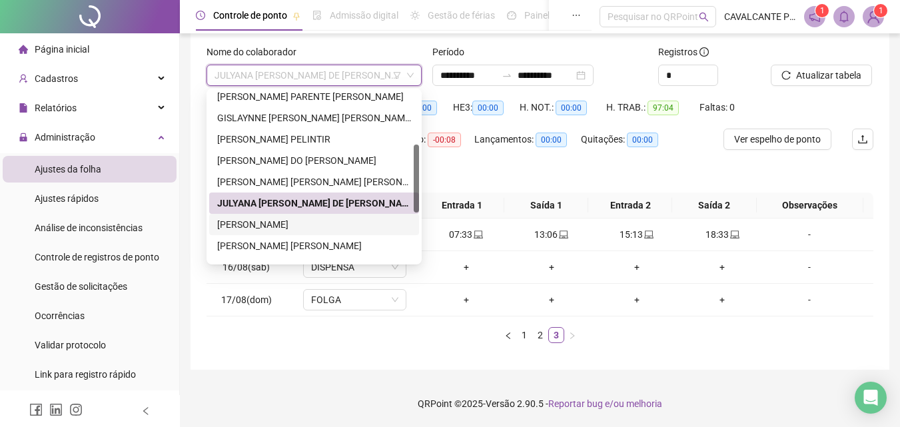
click at [271, 228] on div "[PERSON_NAME]" at bounding box center [314, 224] width 194 height 15
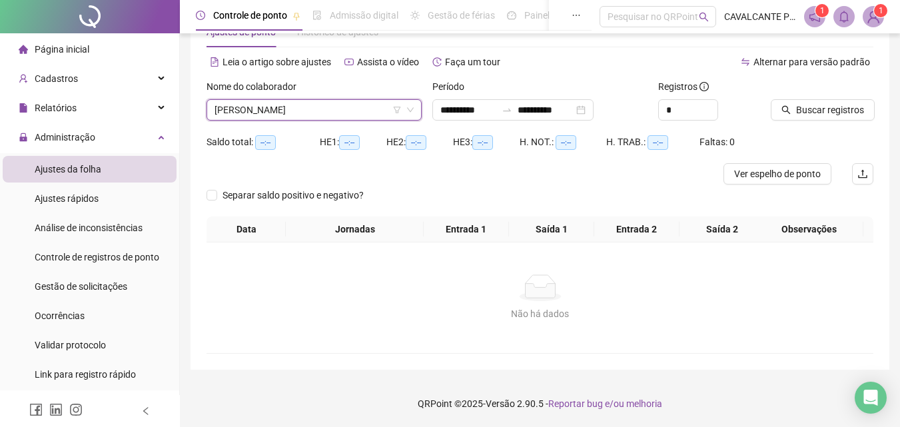
scroll to position [43, 0]
click at [799, 108] on span "Buscar registros" at bounding box center [830, 110] width 68 height 15
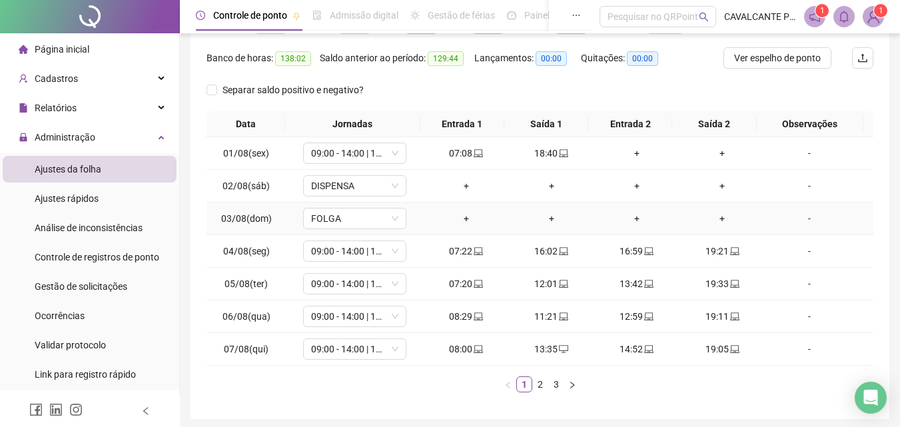
scroll to position [177, 0]
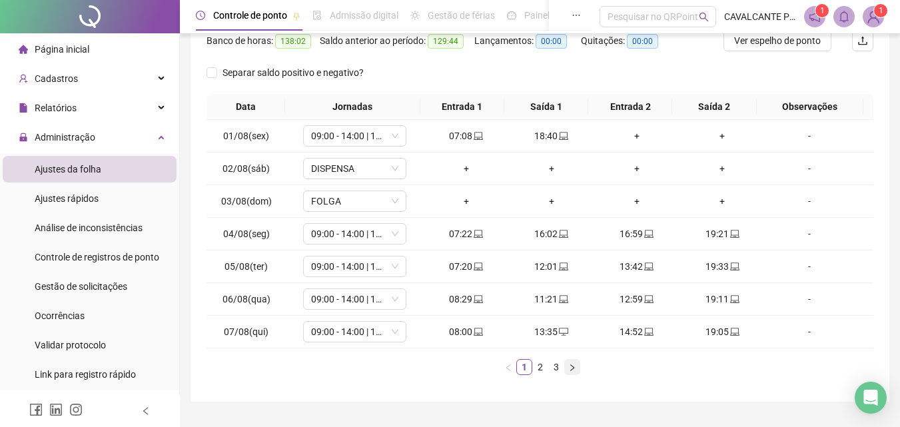
click at [573, 366] on icon "right" at bounding box center [572, 368] width 8 height 8
click at [576, 368] on icon "right" at bounding box center [572, 368] width 8 height 8
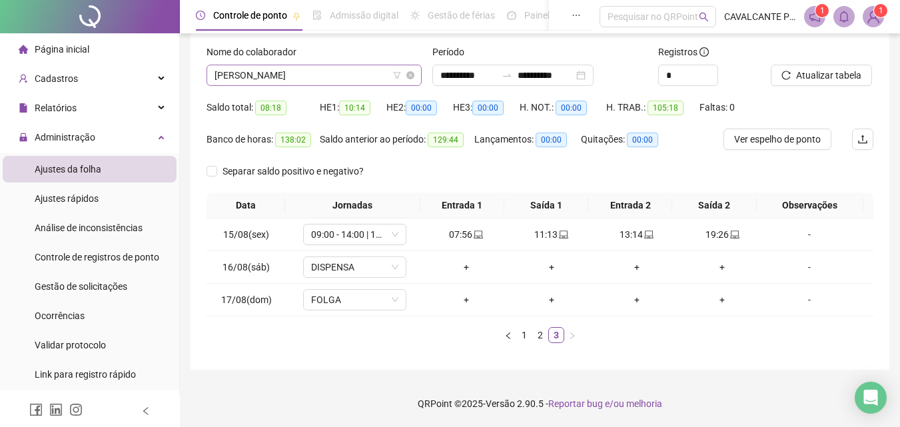
click at [305, 79] on span "[PERSON_NAME]" at bounding box center [314, 75] width 199 height 20
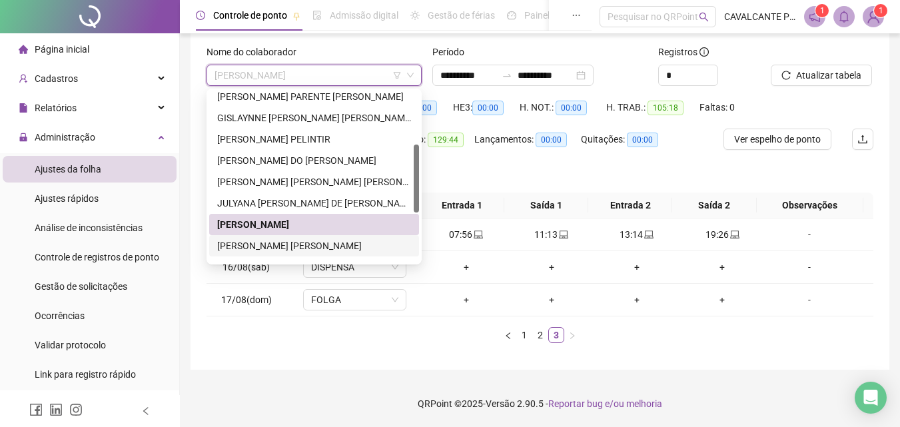
click at [281, 243] on div "LAINA FABRICIA TEIXEIRA DE OLIVEIRA" at bounding box center [314, 246] width 194 height 15
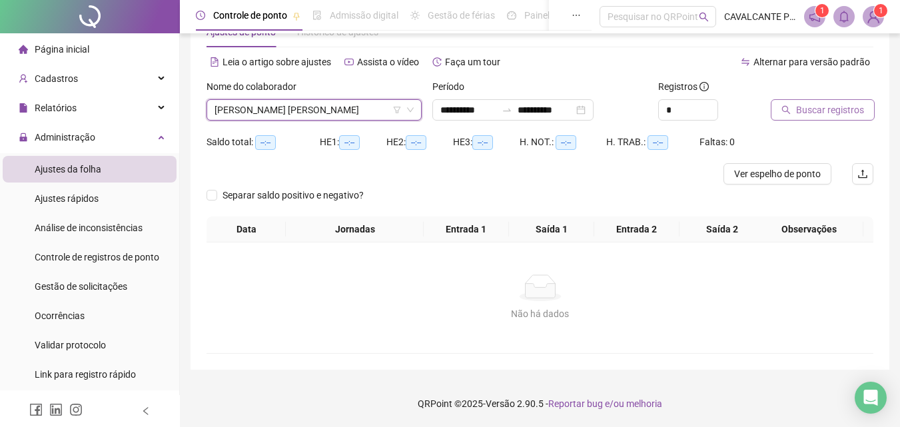
click at [825, 114] on span "Buscar registros" at bounding box center [830, 110] width 68 height 15
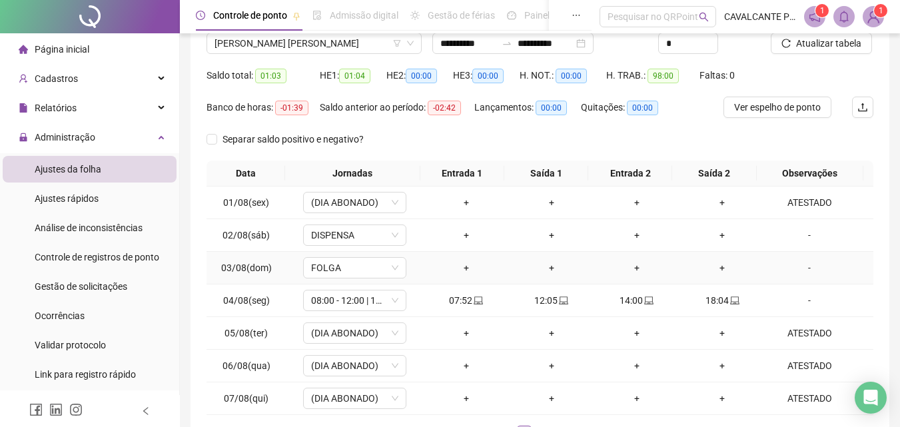
scroll to position [177, 0]
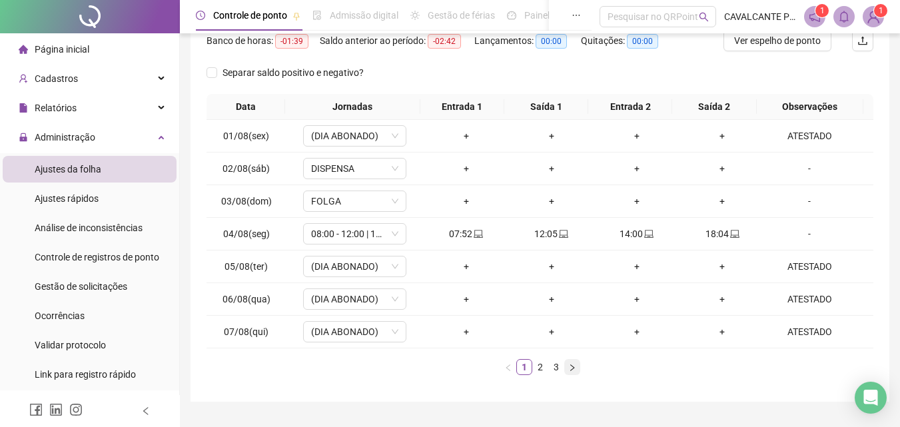
click at [572, 369] on icon "right" at bounding box center [572, 368] width 8 height 8
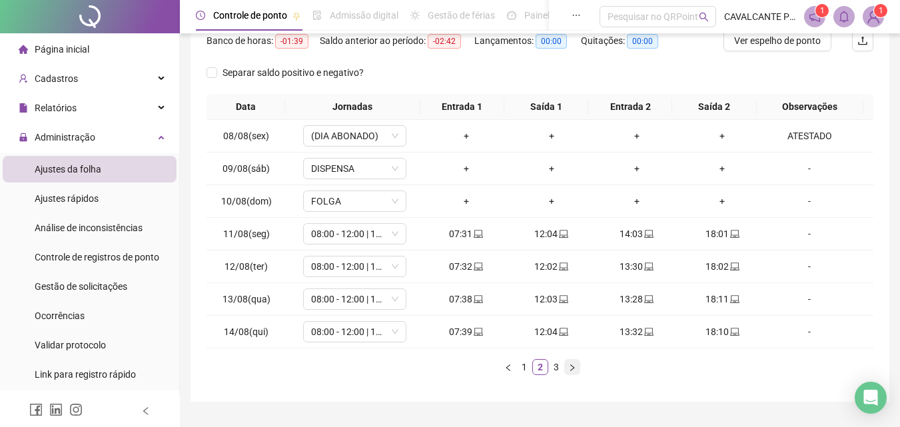
click at [573, 368] on icon "right" at bounding box center [572, 367] width 4 height 7
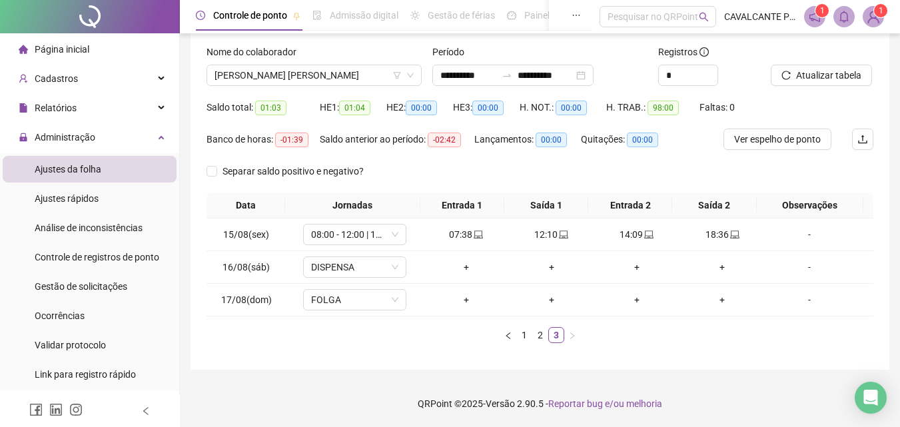
scroll to position [78, 0]
click at [349, 75] on span "LAINA FABRICIA TEIXEIRA DE OLIVEIRA" at bounding box center [314, 75] width 199 height 20
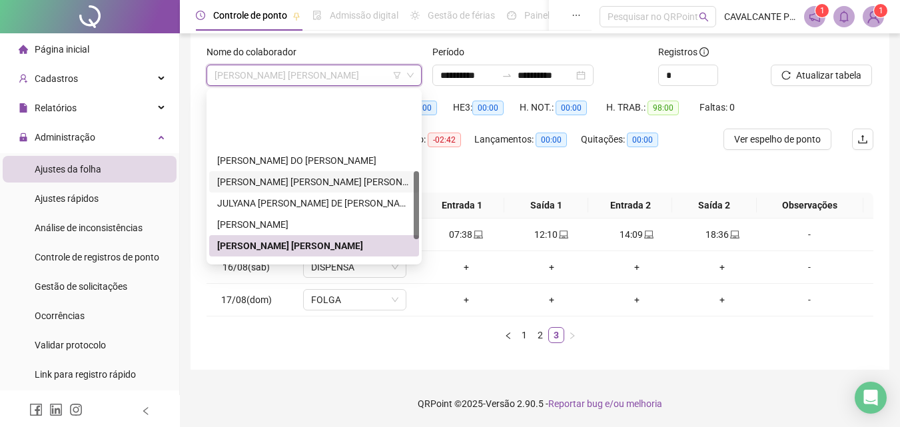
scroll to position [200, 0]
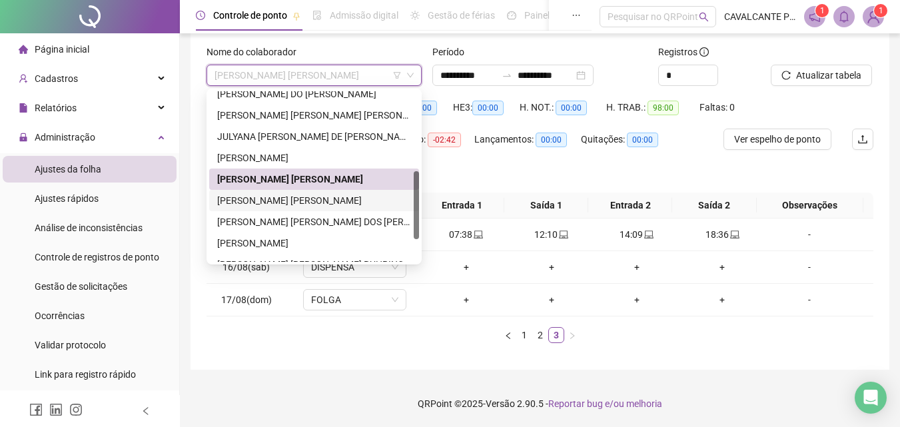
click at [283, 200] on div "LUANA MÁRCIA OLIVEIRA DA SILVA" at bounding box center [314, 200] width 194 height 15
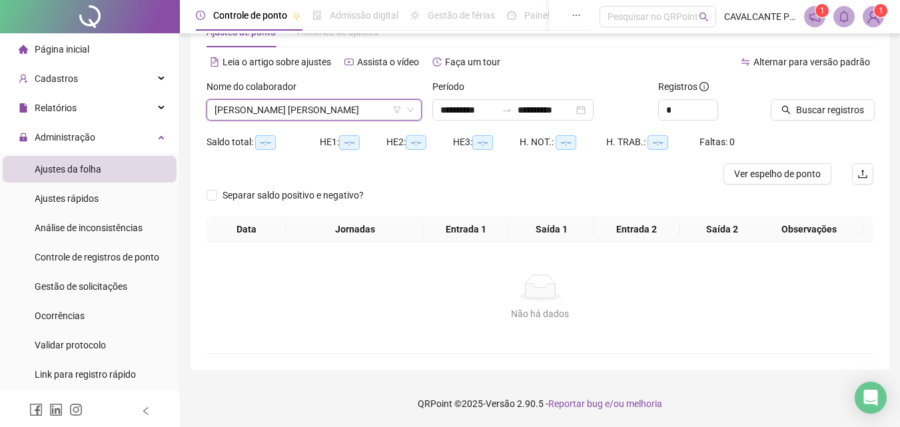
scroll to position [43, 0]
click at [803, 112] on span "Buscar registros" at bounding box center [830, 110] width 68 height 15
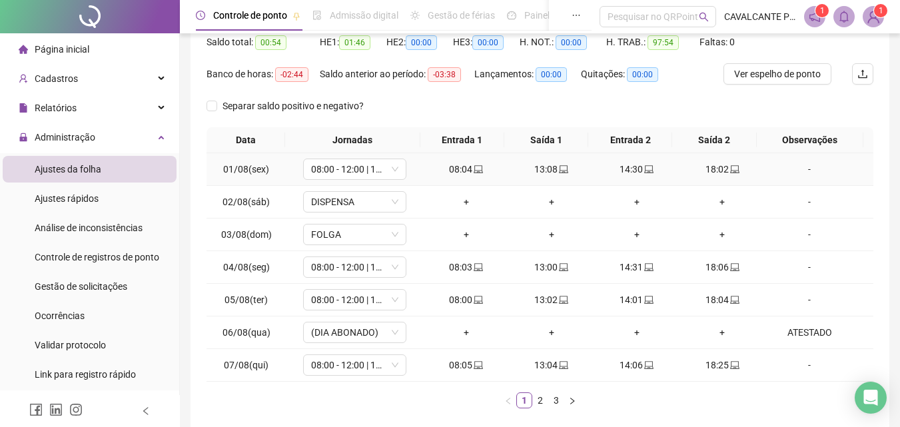
scroll to position [177, 0]
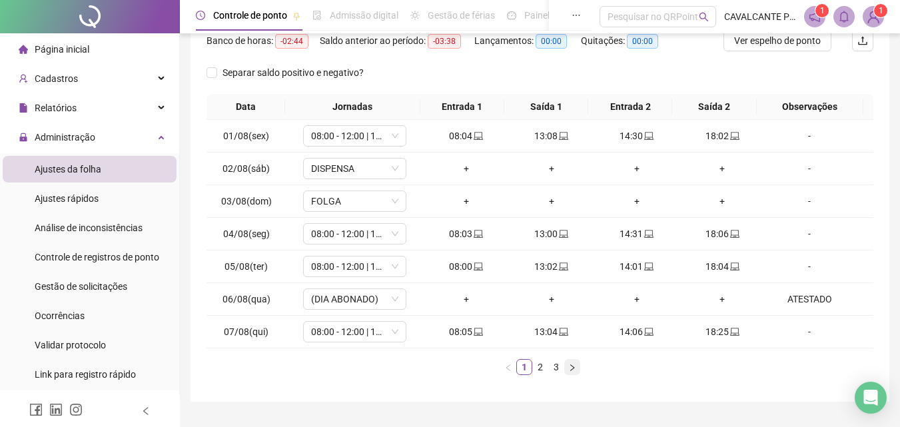
click at [568, 367] on icon "right" at bounding box center [572, 368] width 8 height 8
click at [571, 365] on icon "right" at bounding box center [572, 368] width 8 height 8
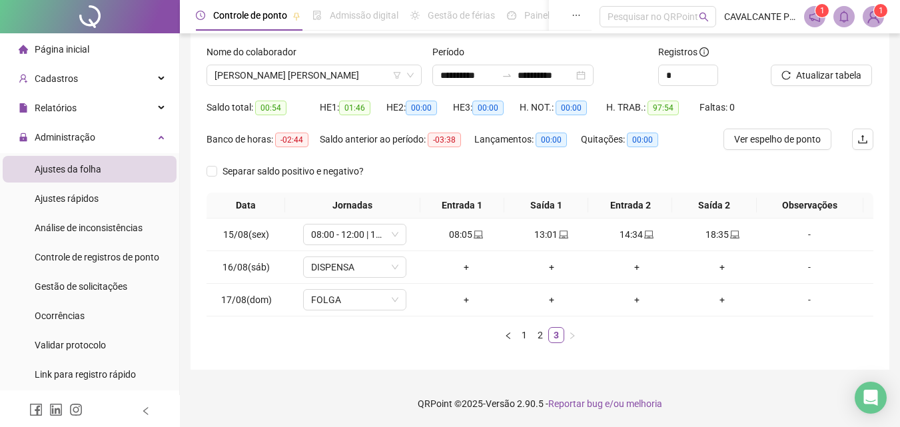
scroll to position [78, 0]
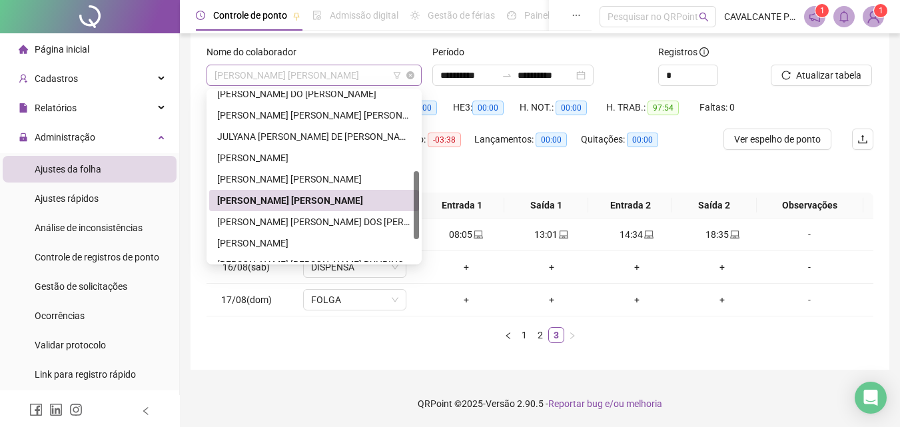
click at [334, 69] on span "LUANA MÁRCIA OLIVEIRA DA SILVA" at bounding box center [314, 75] width 199 height 20
click at [311, 218] on div "LUIS ALESSANDRO MORAIS DOS SANTOS" at bounding box center [314, 222] width 194 height 15
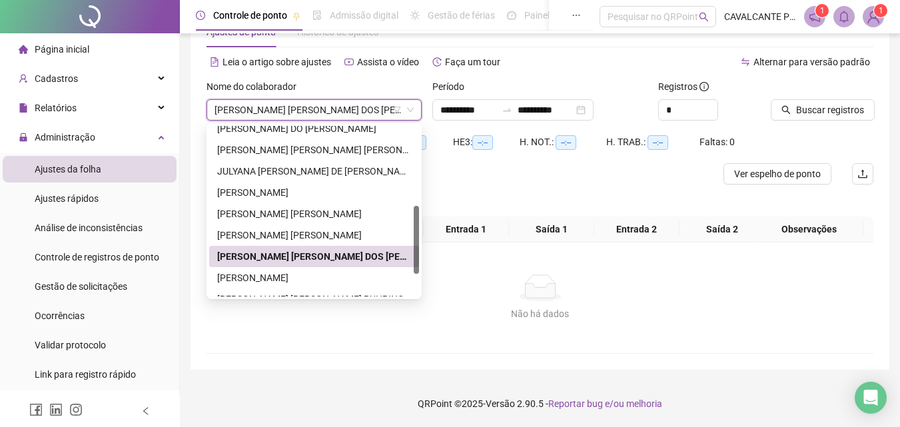
scroll to position [43, 0]
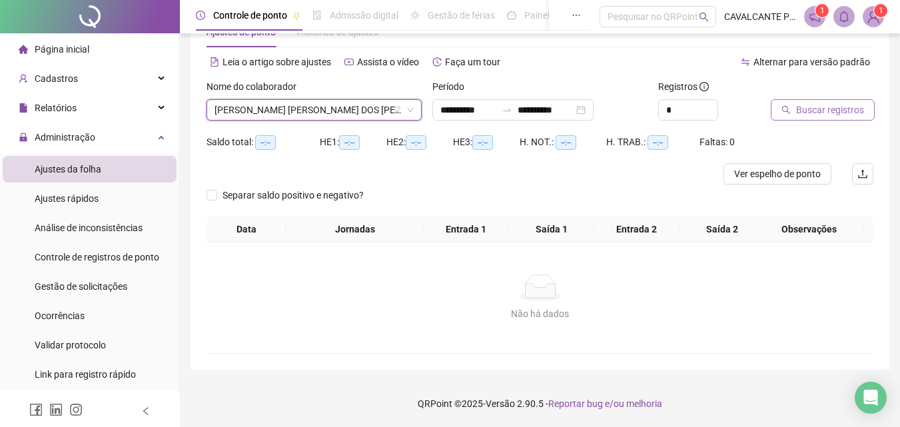
click at [793, 109] on button "Buscar registros" at bounding box center [823, 109] width 104 height 21
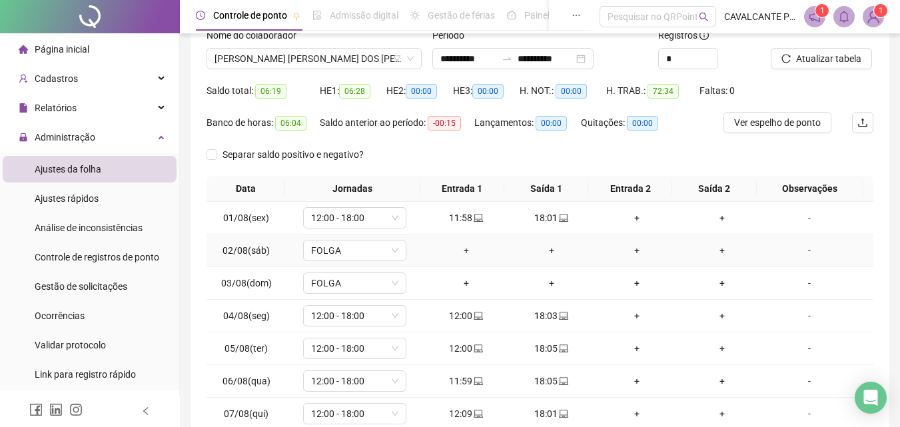
scroll to position [110, 0]
